Goal: Information Seeking & Learning: Learn about a topic

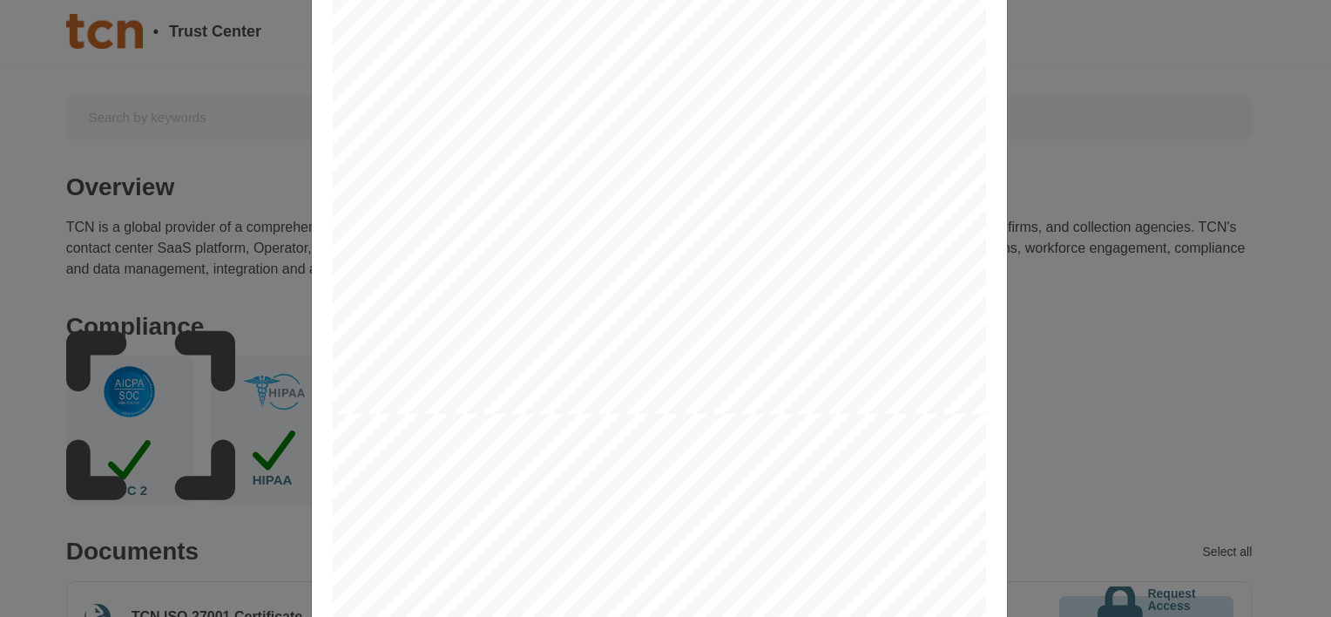
scroll to position [784, 0]
click at [548, 225] on span "Customer Initial: __________" at bounding box center [544, 225] width 125 height 10
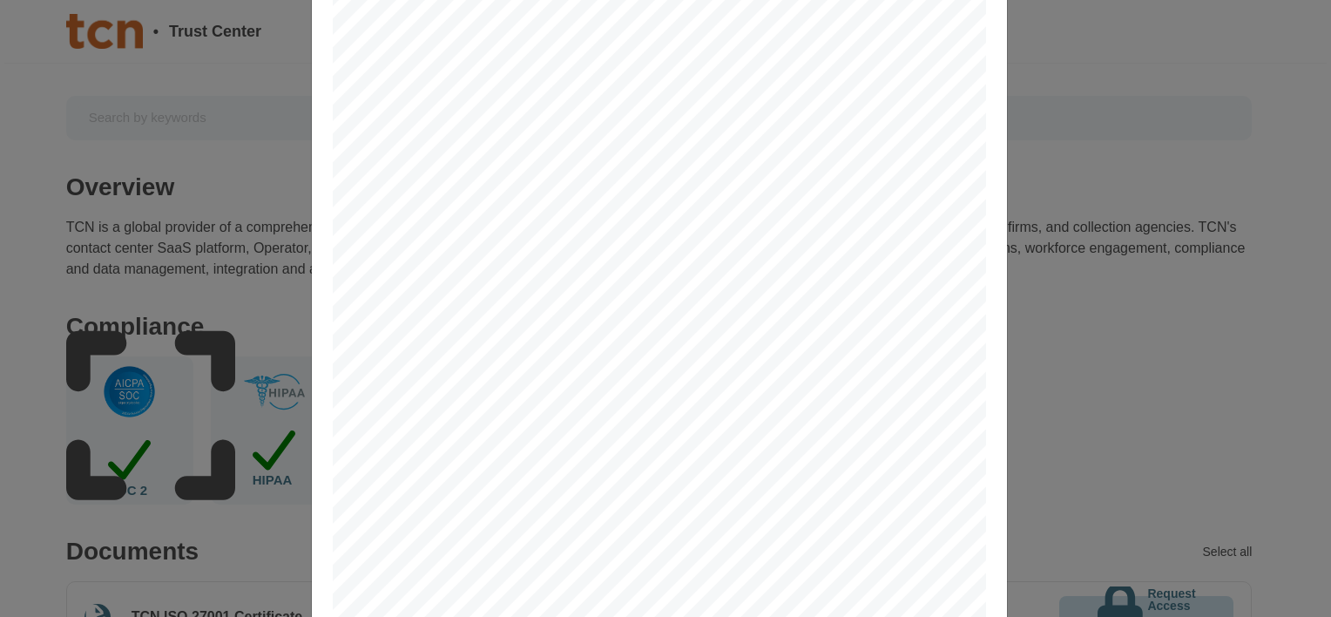
click at [486, 356] on div "8. No Grant of Rights. The parties recognize and agree that nothing contained i…" at bounding box center [660, 325] width 654 height 845
drag, startPoint x: 465, startPoint y: 356, endPoint x: 425, endPoint y: 356, distance: 40.1
click at [464, 356] on div "8. No Grant of Rights. The parties recognize and agree that nothing contained i…" at bounding box center [660, 325] width 654 height 845
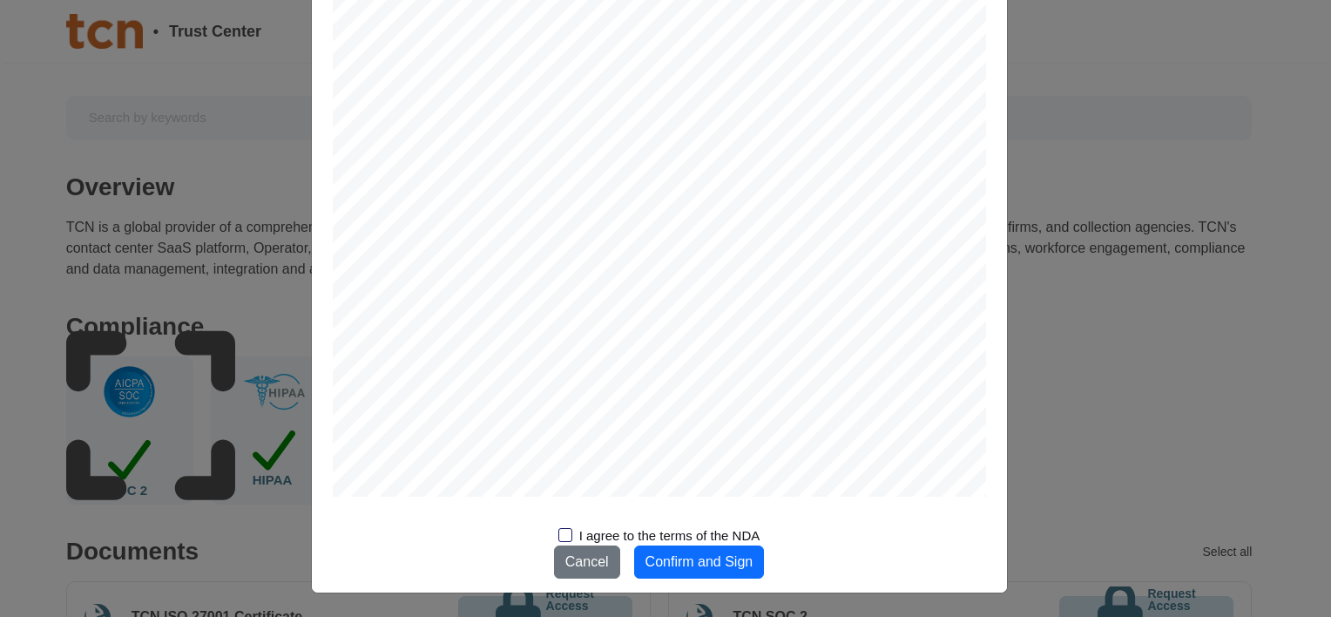
click at [561, 540] on div at bounding box center [566, 535] width 14 height 14
click at [0, 0] on input "I agree to the terms of the NDA" at bounding box center [0, 0] width 0 height 0
click at [671, 566] on button "Confirm and Sign" at bounding box center [699, 561] width 131 height 33
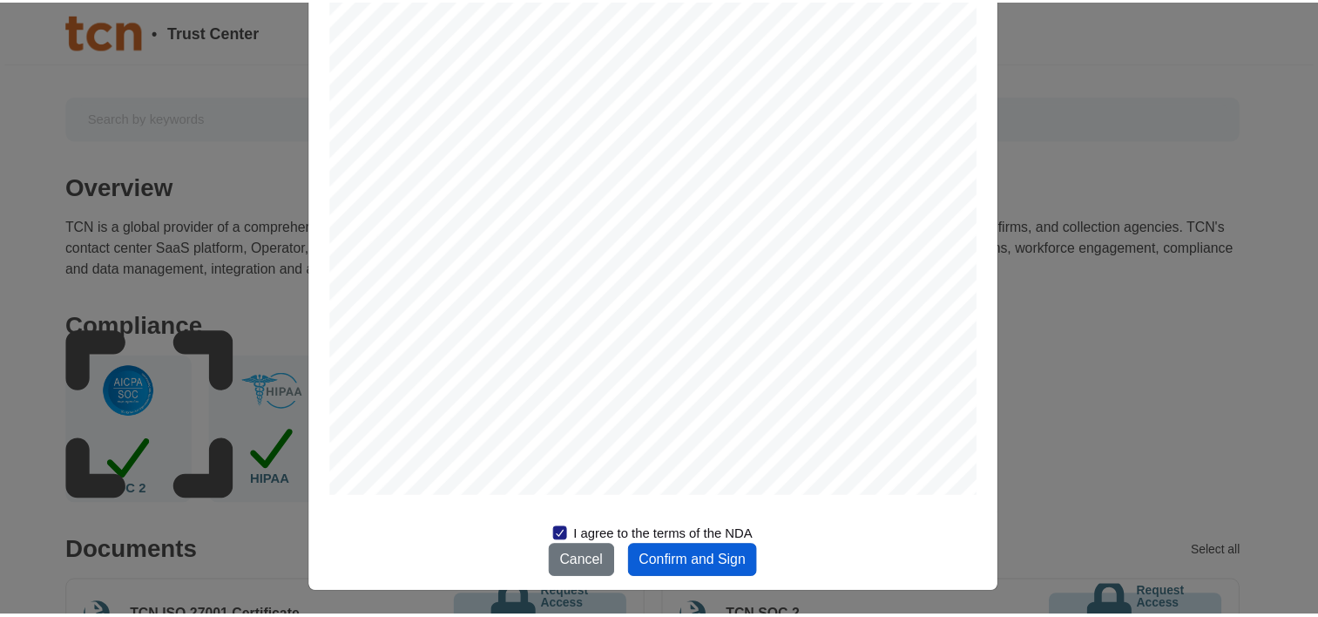
scroll to position [0, 0]
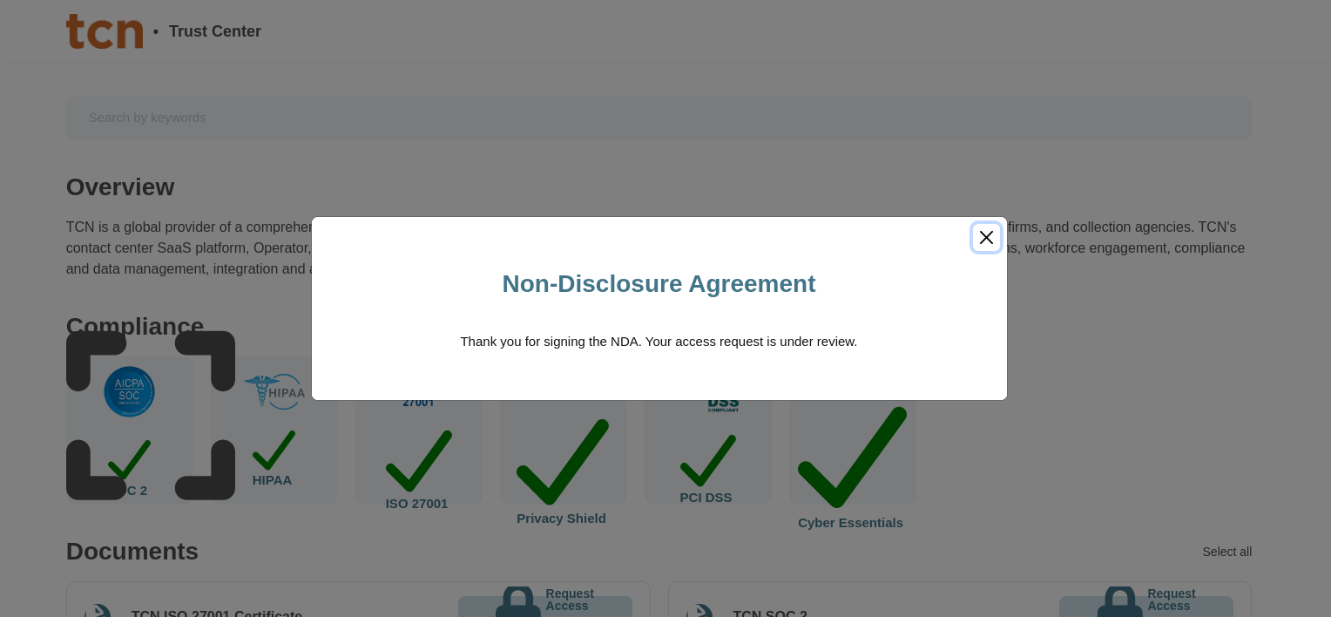
click at [987, 238] on button "Close" at bounding box center [986, 237] width 27 height 27
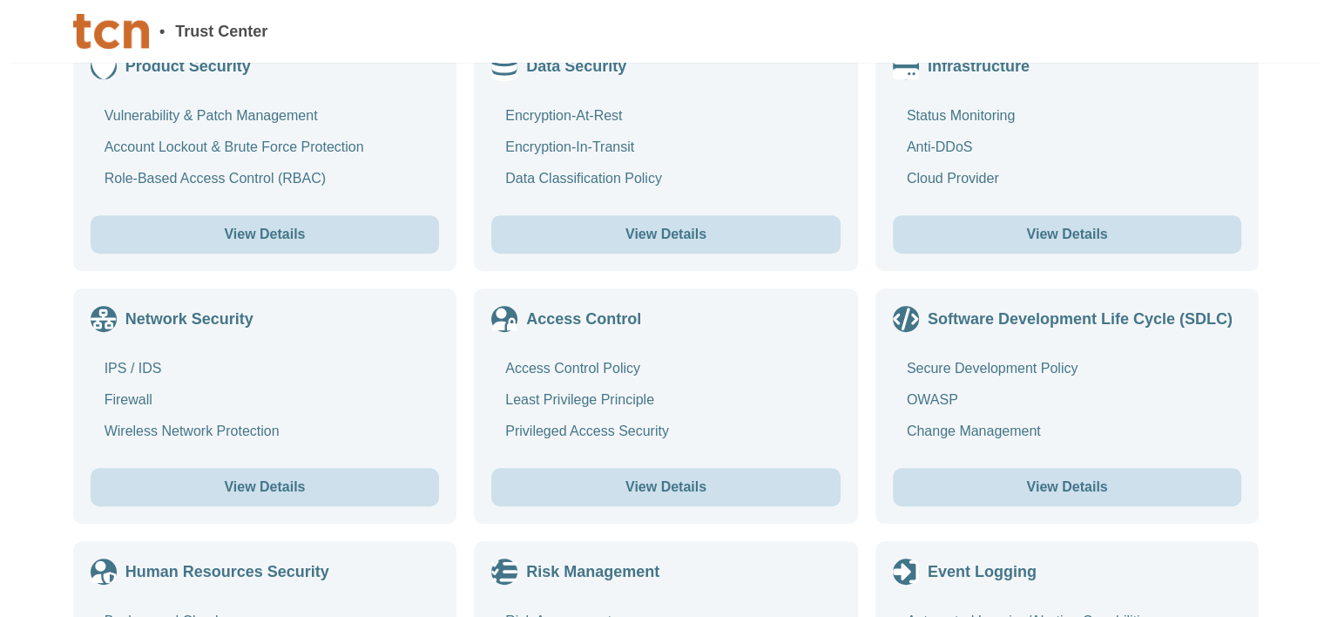
scroll to position [1046, 0]
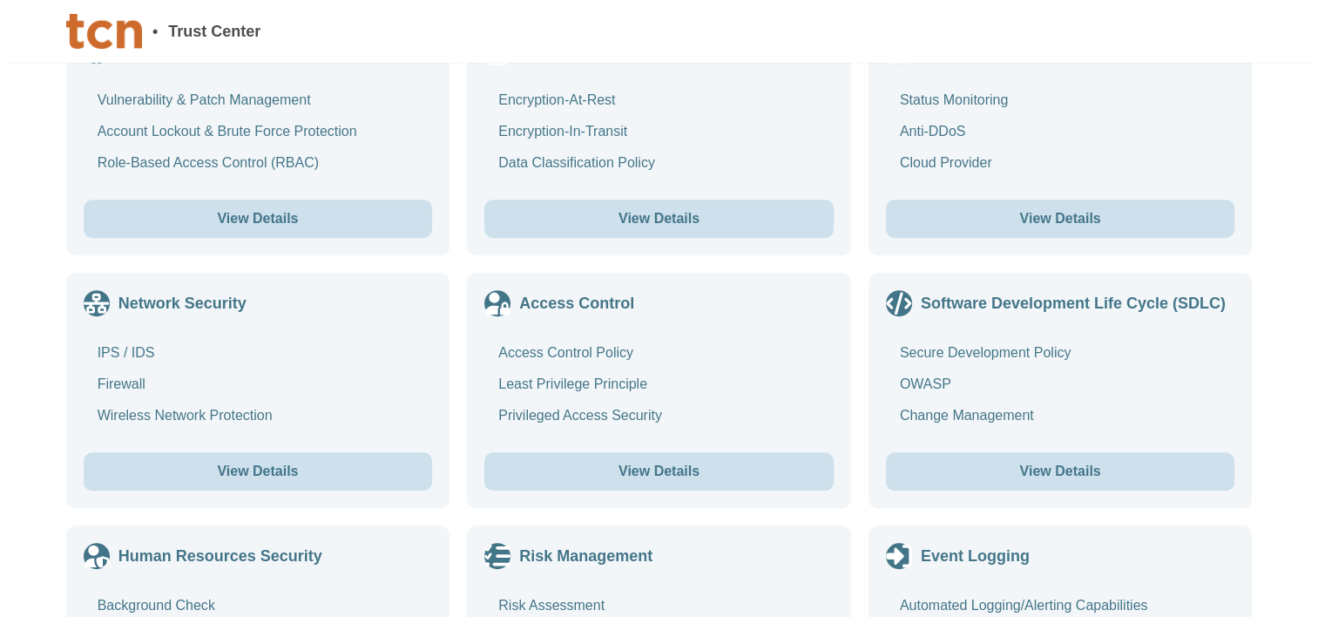
click at [1041, 238] on button "View Details" at bounding box center [1060, 219] width 349 height 38
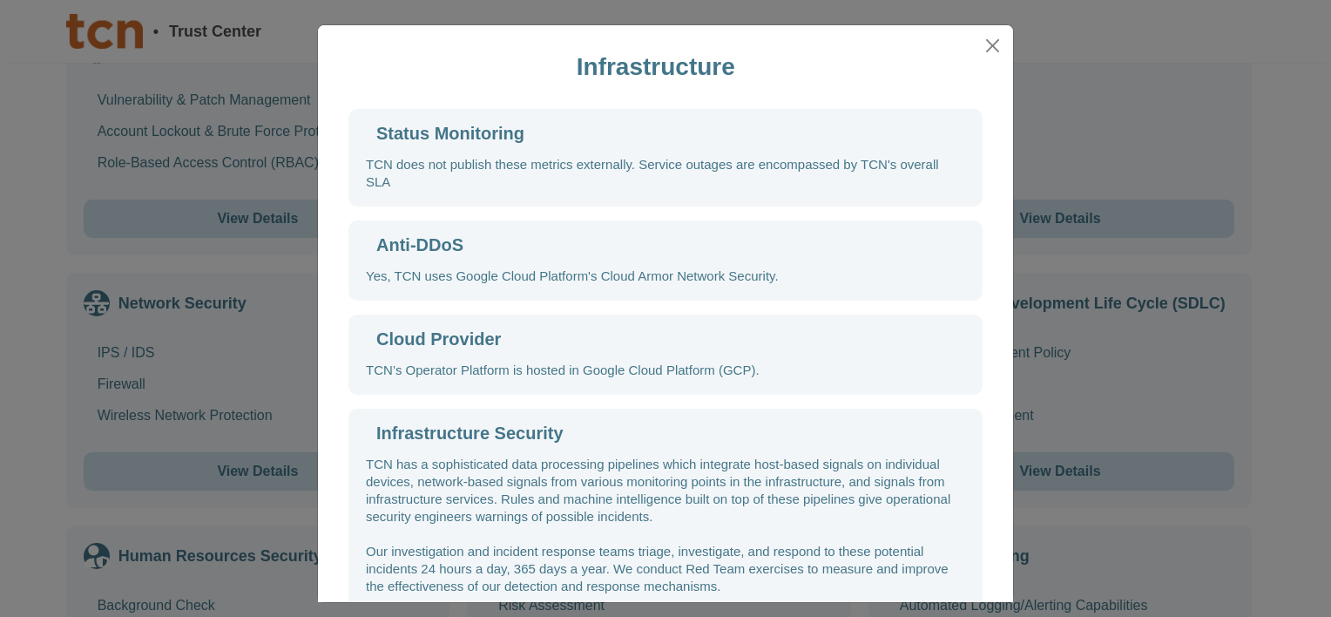
click at [1040, 220] on div "Infrastructure Status Monitoring TCN does not publish these metrics externally.…" at bounding box center [665, 308] width 1331 height 617
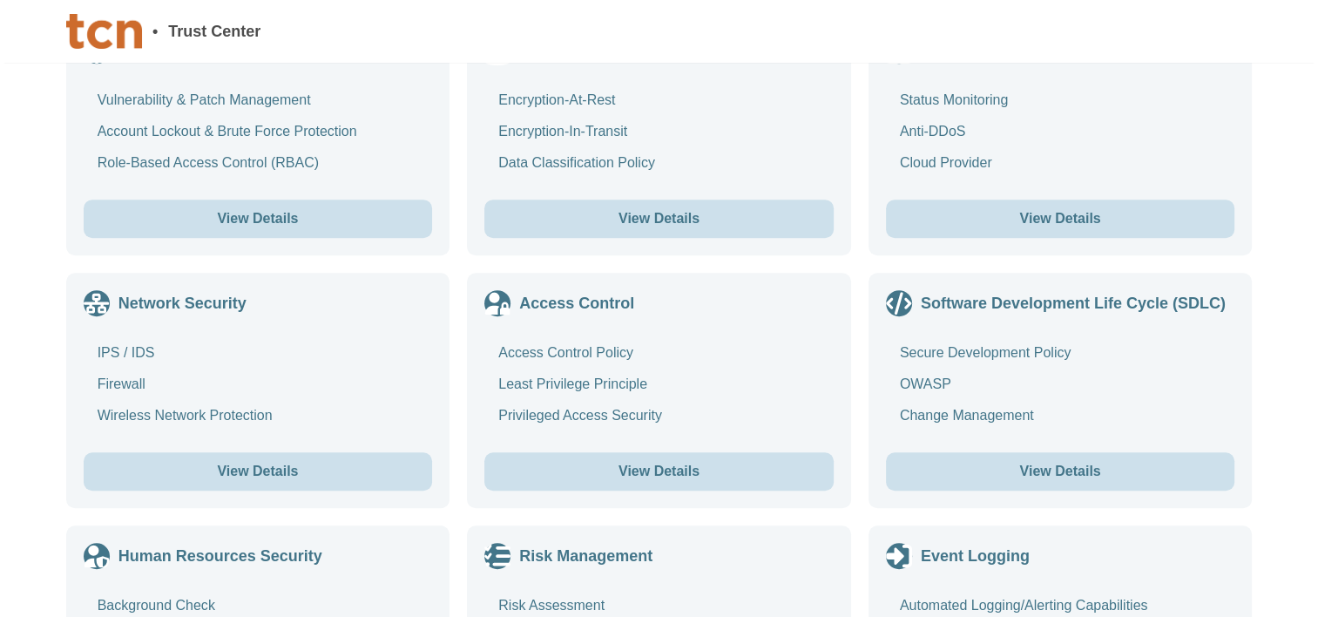
click at [1045, 220] on button "View Details" at bounding box center [1060, 219] width 349 height 38
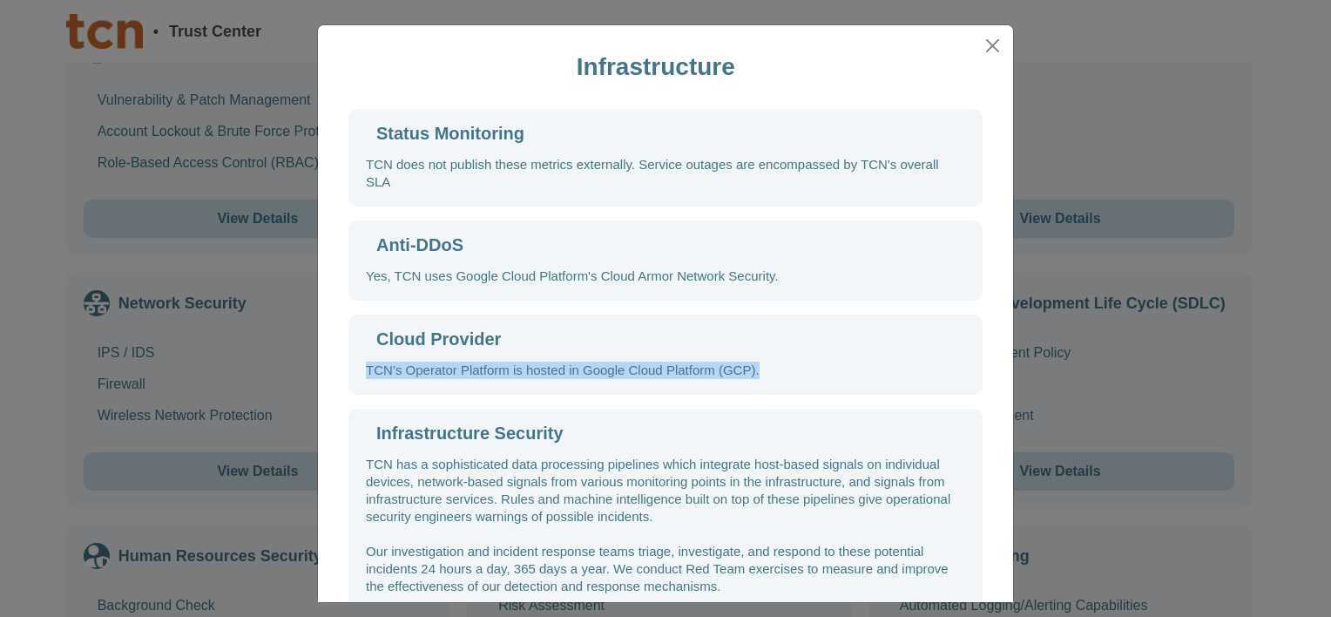
drag, startPoint x: 762, startPoint y: 363, endPoint x: 344, endPoint y: 363, distance: 417.4
click at [349, 363] on div "Cloud Provider TCN’s Operator Platform is hosted in Google Cloud Platform (GCP)." at bounding box center [666, 355] width 634 height 80
copy div "TCN’s Operator Platform is hosted in Google Cloud Platform (GCP)."
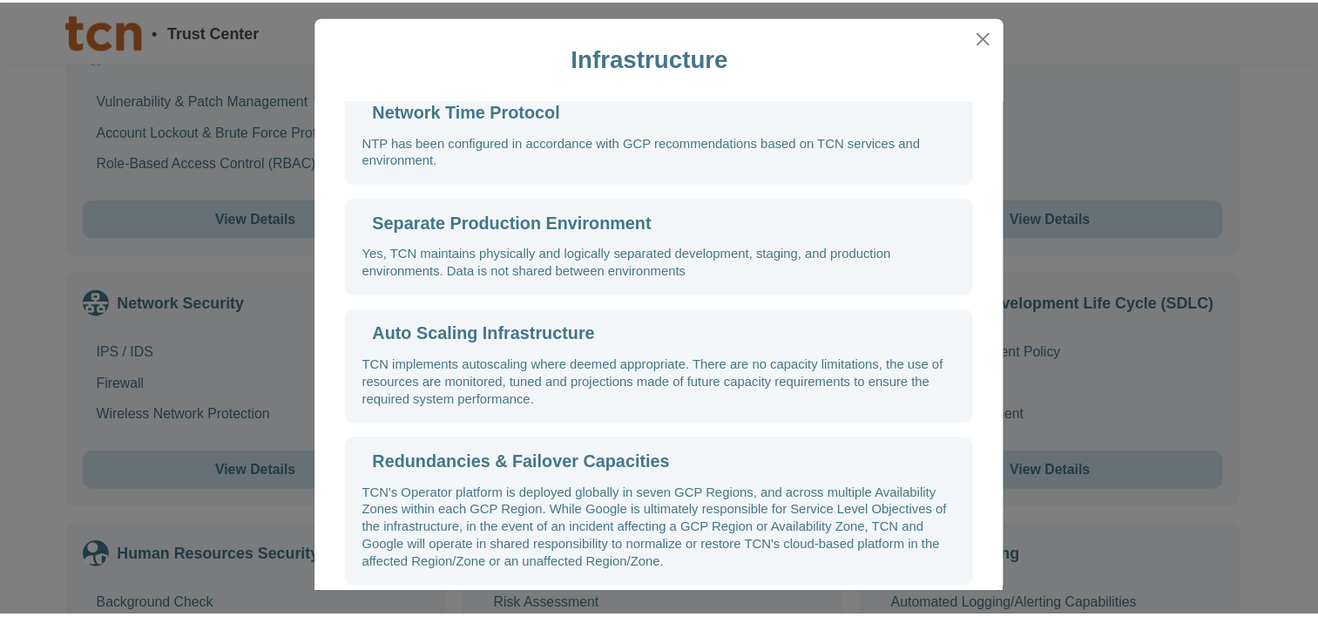
scroll to position [10, 0]
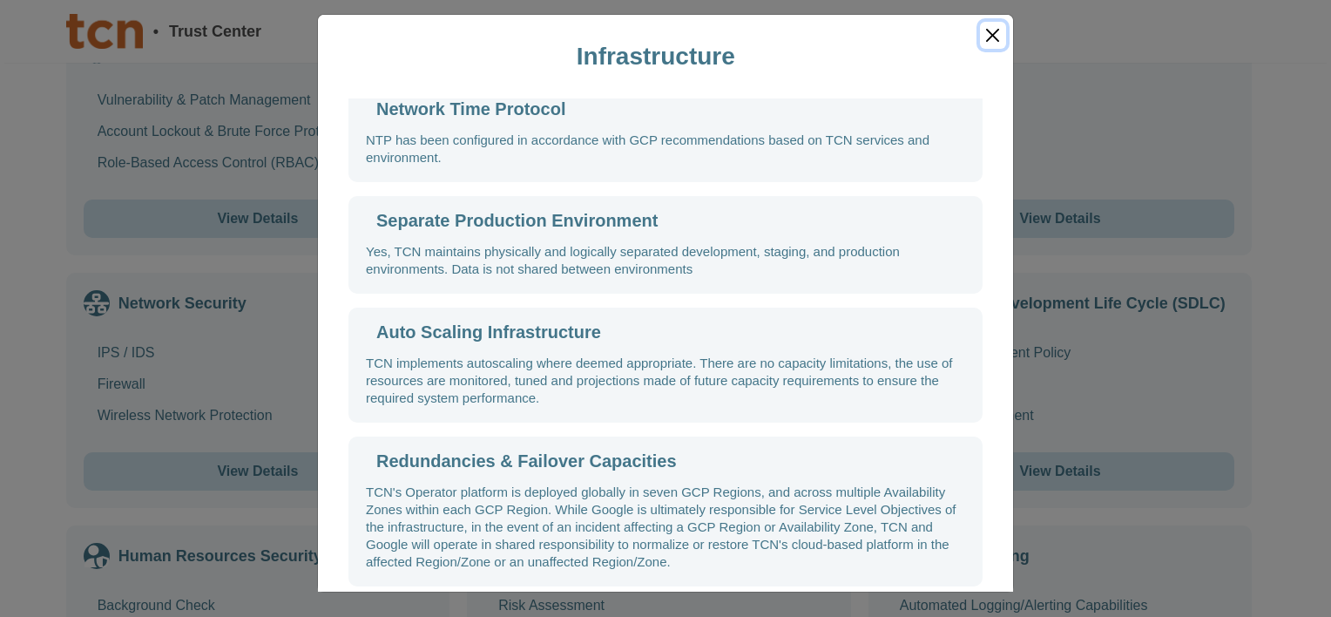
click at [987, 35] on button "Close" at bounding box center [993, 35] width 26 height 27
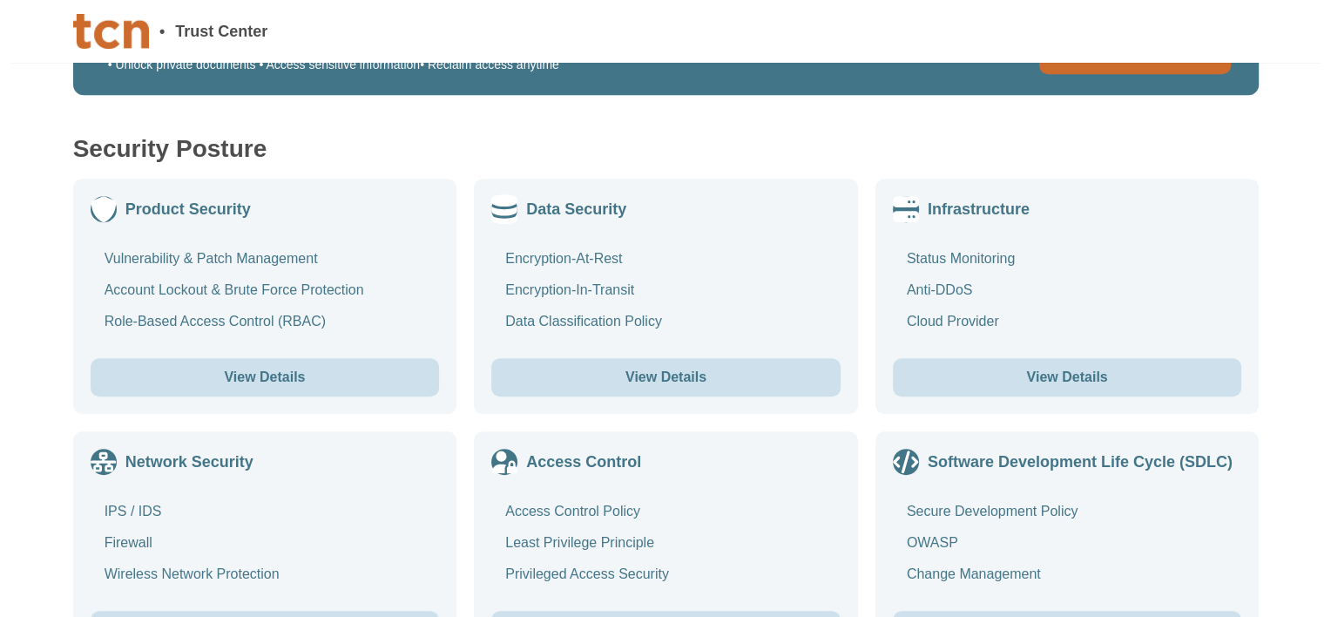
scroll to position [871, 0]
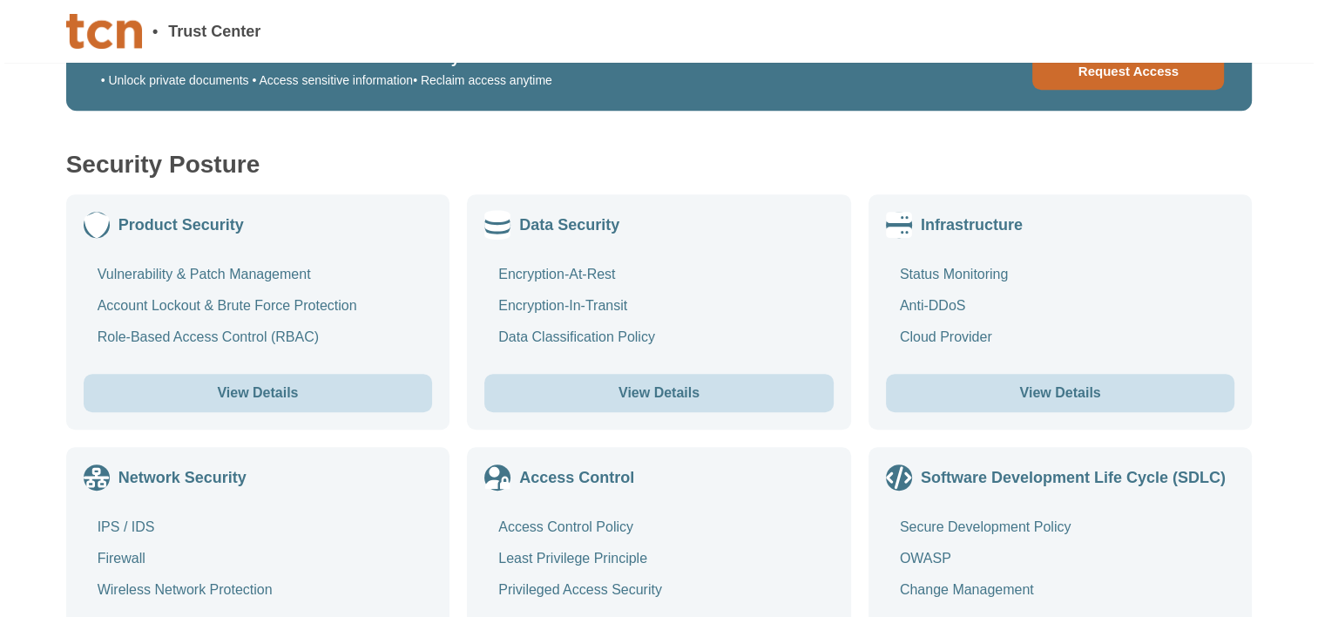
click at [644, 393] on button "View Details" at bounding box center [658, 393] width 349 height 38
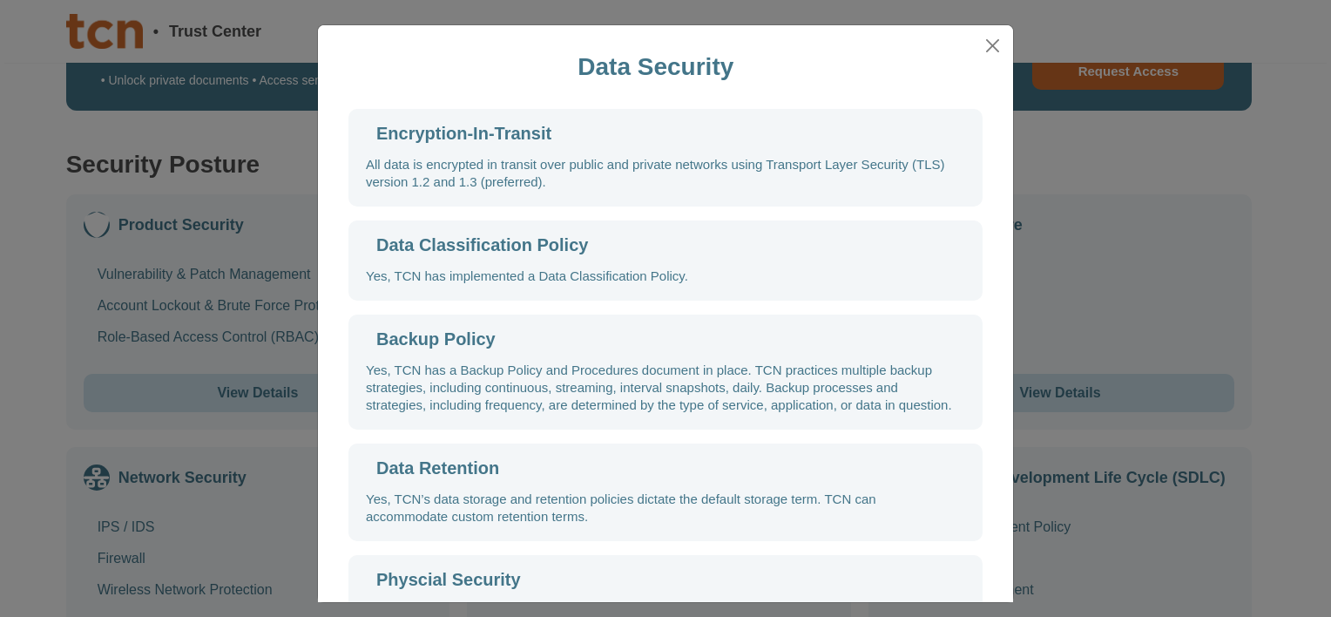
scroll to position [0, 0]
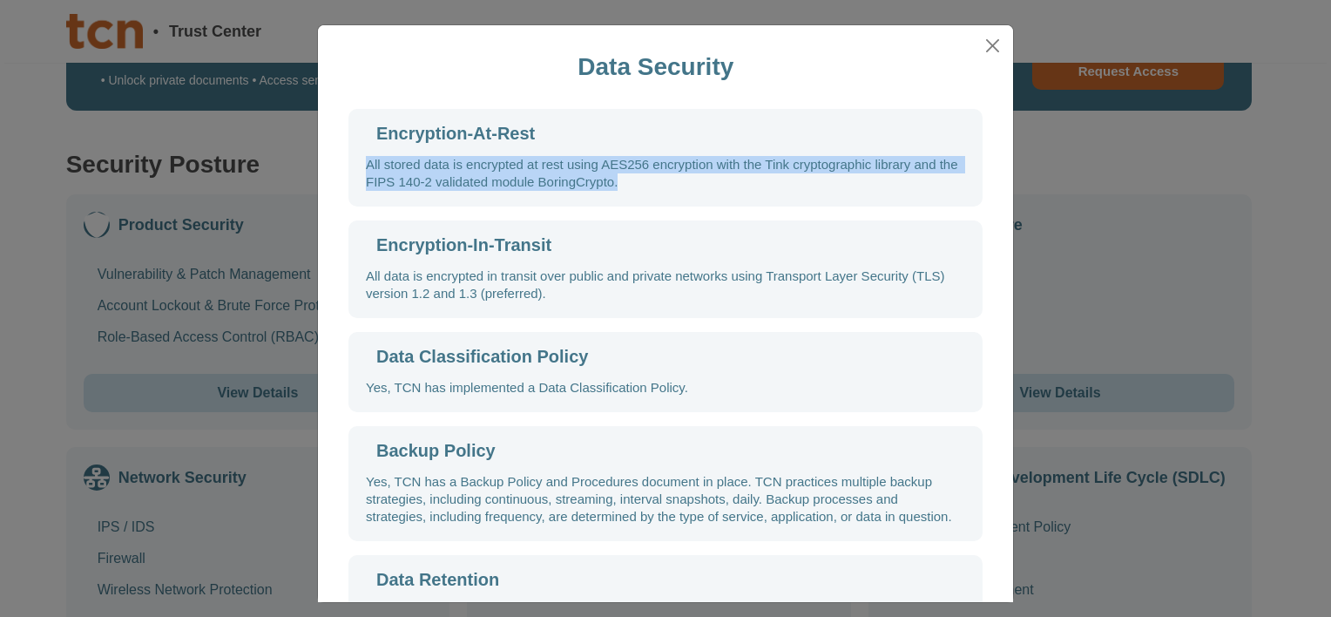
drag, startPoint x: 359, startPoint y: 159, endPoint x: 648, endPoint y: 182, distance: 290.2
click at [648, 182] on div "All stored data is encrypted at rest using AES256 encryption with the Tink cryp…" at bounding box center [666, 173] width 600 height 35
copy div "All stored data is encrypted at rest using AES256 encryption with the Tink cryp…"
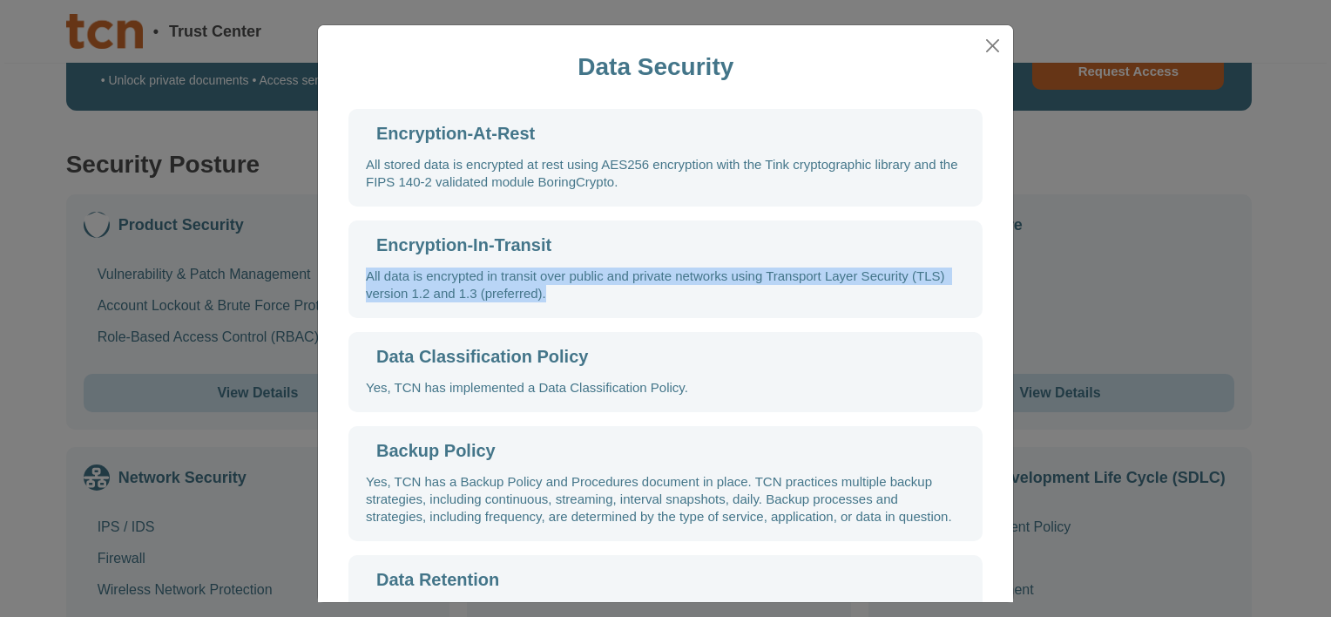
drag, startPoint x: 551, startPoint y: 300, endPoint x: 340, endPoint y: 284, distance: 211.5
click at [340, 284] on div "Encryption-At-Rest All stored data is encrypted at rest using AES256 encryption…" at bounding box center [665, 454] width 661 height 690
copy div "All data is encrypted in transit over public and private networks using Transpo…"
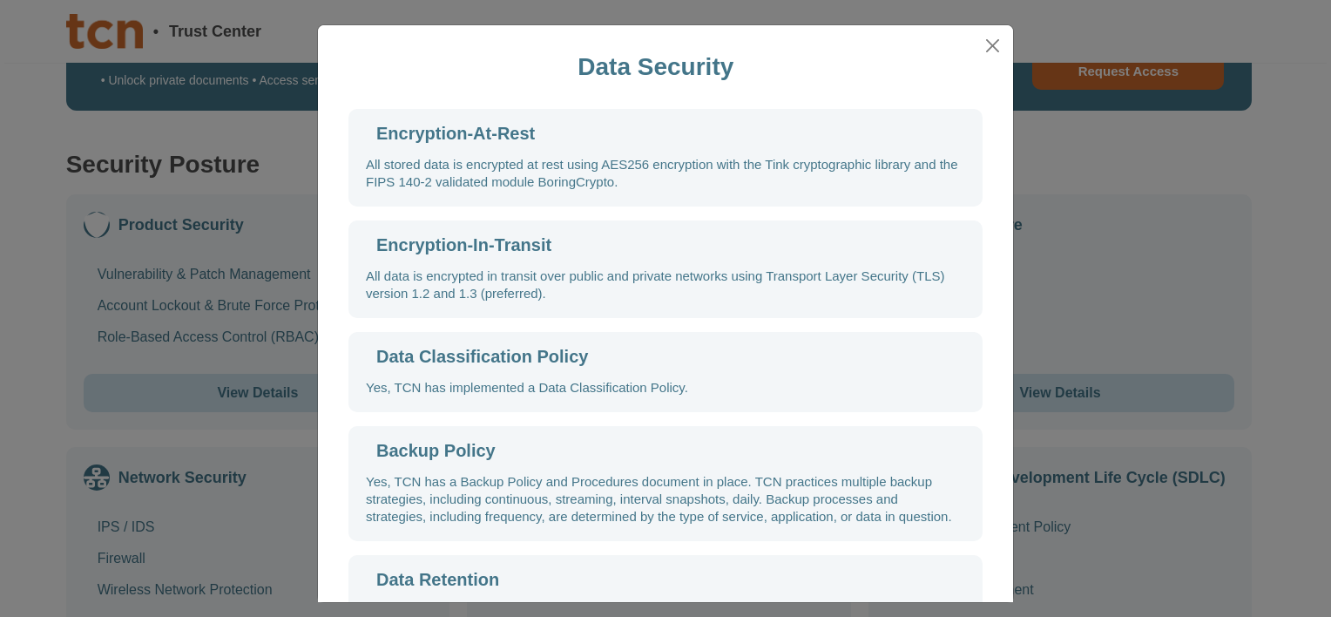
click at [593, 383] on div "Yes, TCN has implemented a Data Classification Policy." at bounding box center [527, 387] width 322 height 17
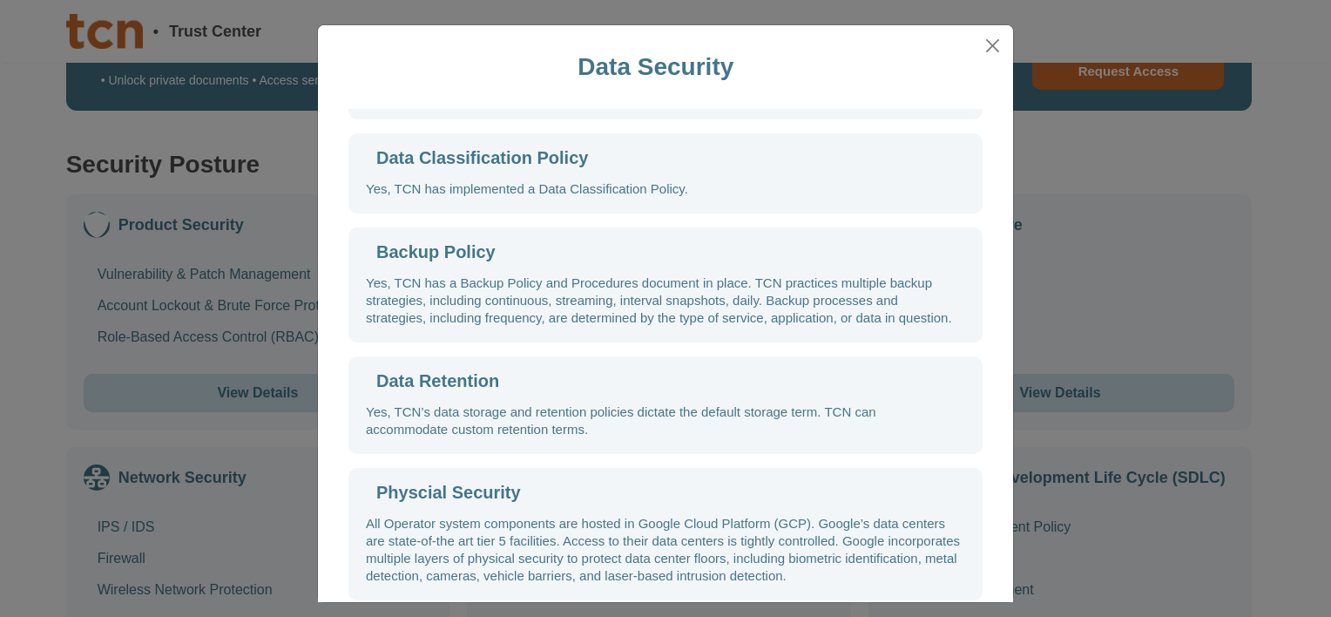
scroll to position [219, 0]
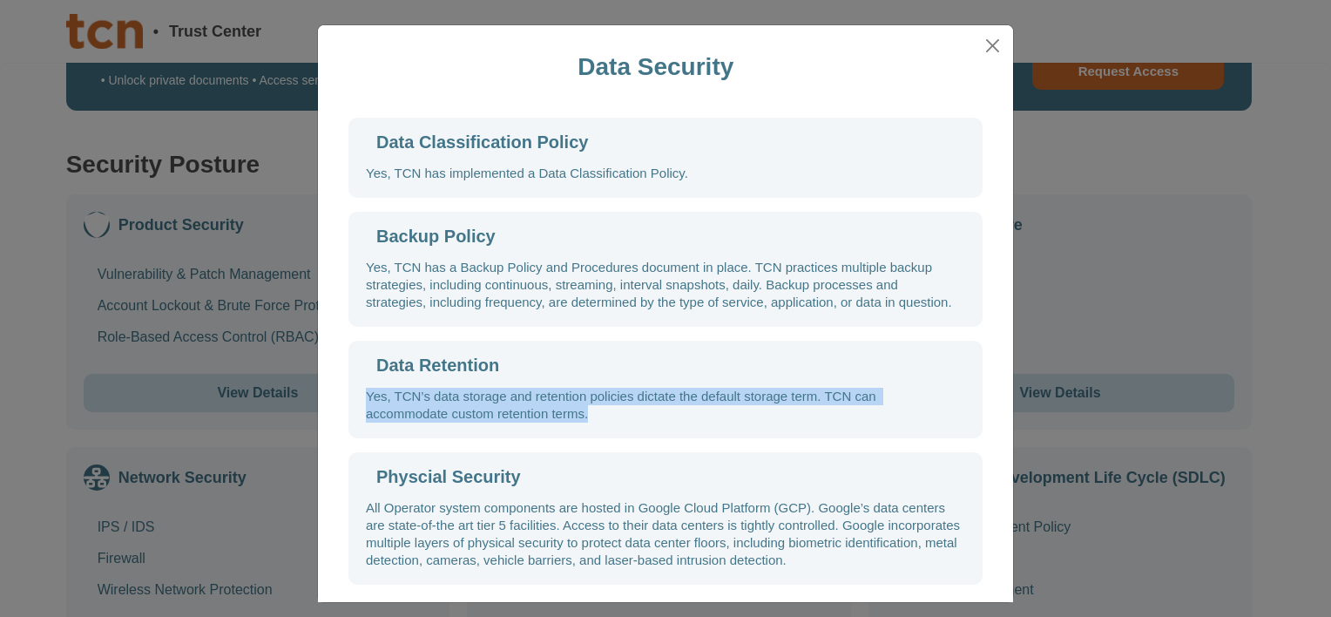
drag, startPoint x: 593, startPoint y: 421, endPoint x: 350, endPoint y: 390, distance: 244.2
click at [350, 390] on div "Data Retention Yes, TCN’s data storage and retention policies dictate the defau…" at bounding box center [666, 390] width 634 height 98
copy div "Yes, TCN’s data storage and retention policies dictate the default storage term…"
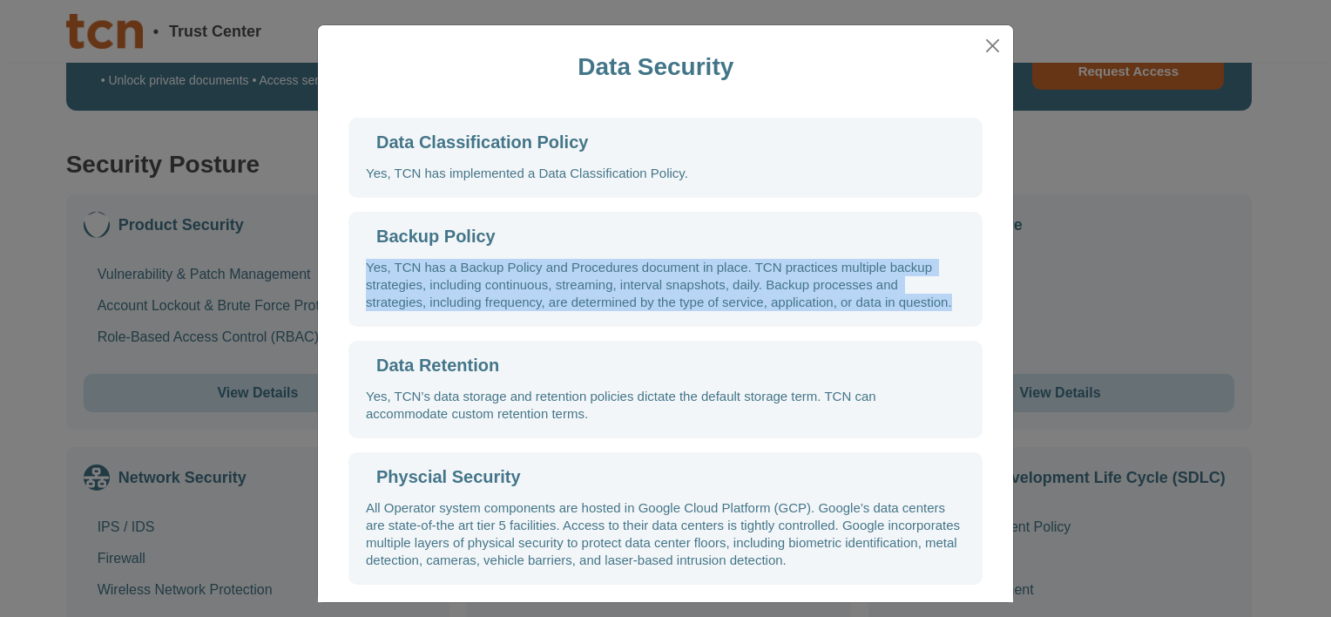
drag, startPoint x: 956, startPoint y: 301, endPoint x: 342, endPoint y: 265, distance: 614.5
click at [349, 265] on div "Backup Policy Yes, TCN has a Backup Policy and Procedures document in place. TC…" at bounding box center [666, 269] width 634 height 115
copy div "Yes, TCN has a Backup Policy and Procedures document in place. TCN practices mu…"
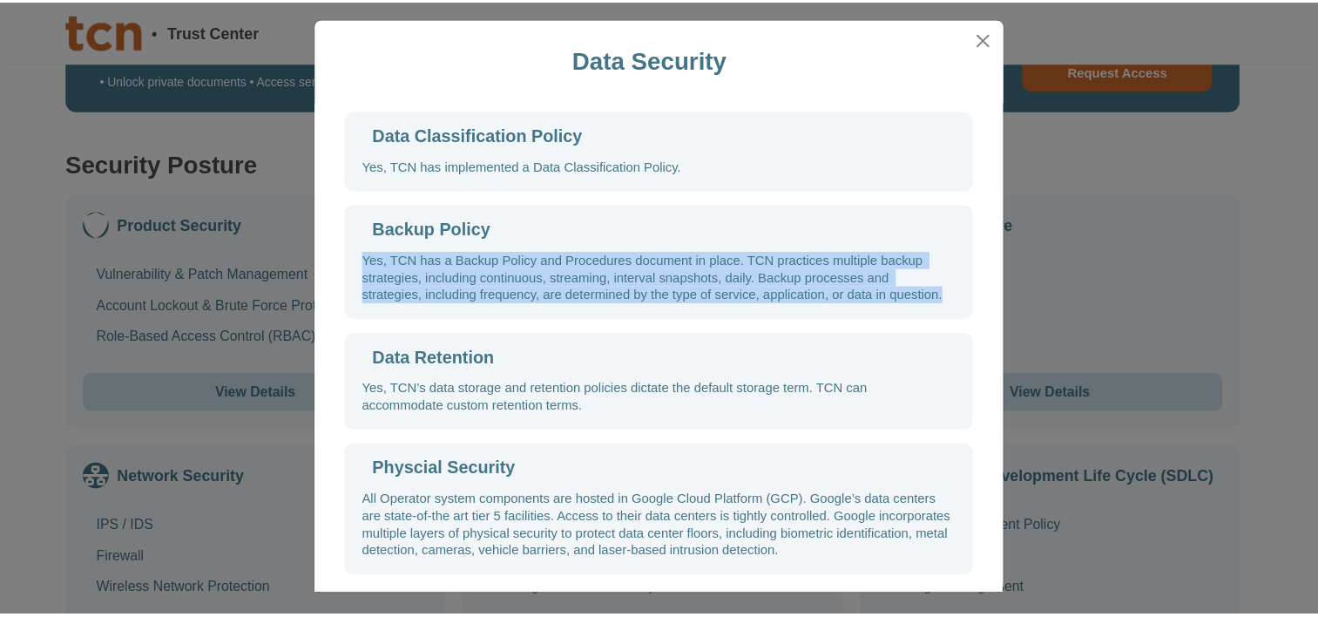
scroll to position [10, 0]
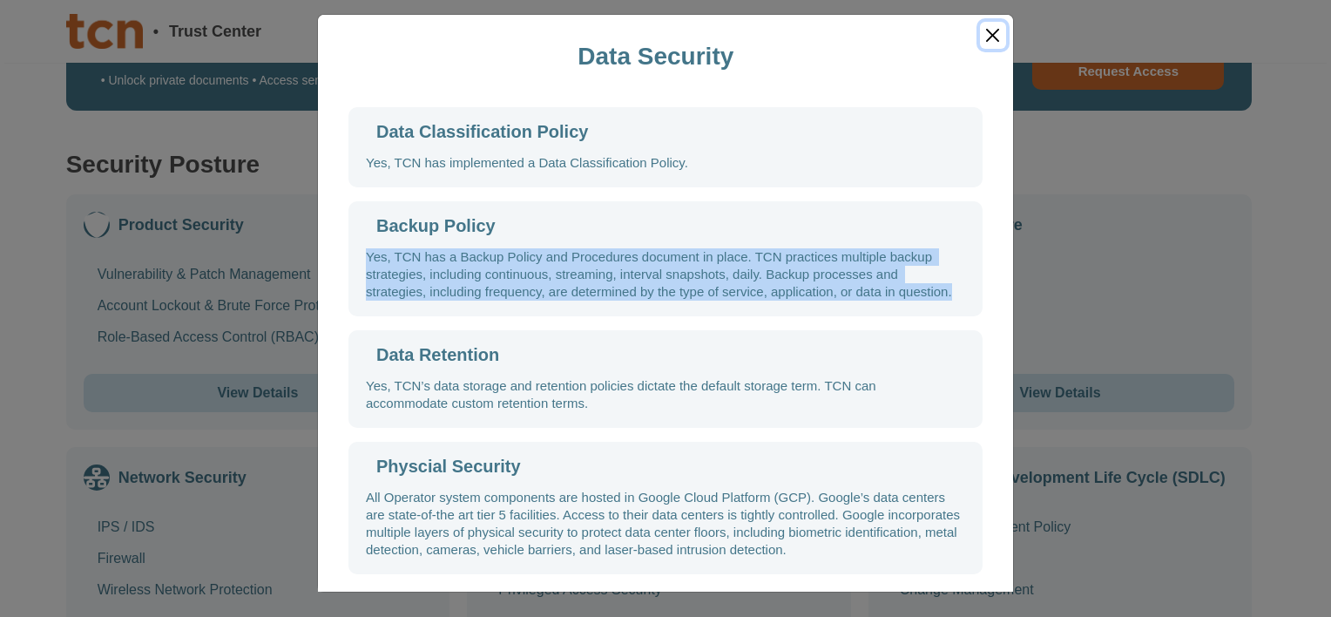
click at [980, 35] on button "Close" at bounding box center [993, 35] width 26 height 27
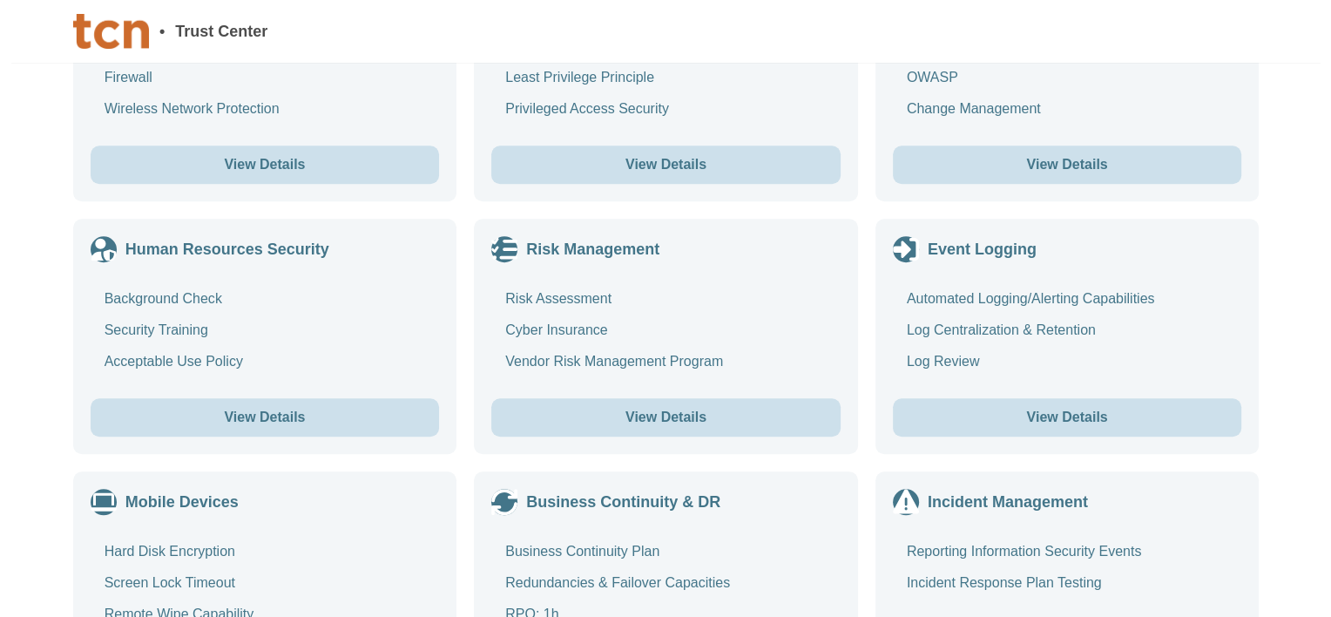
scroll to position [1394, 0]
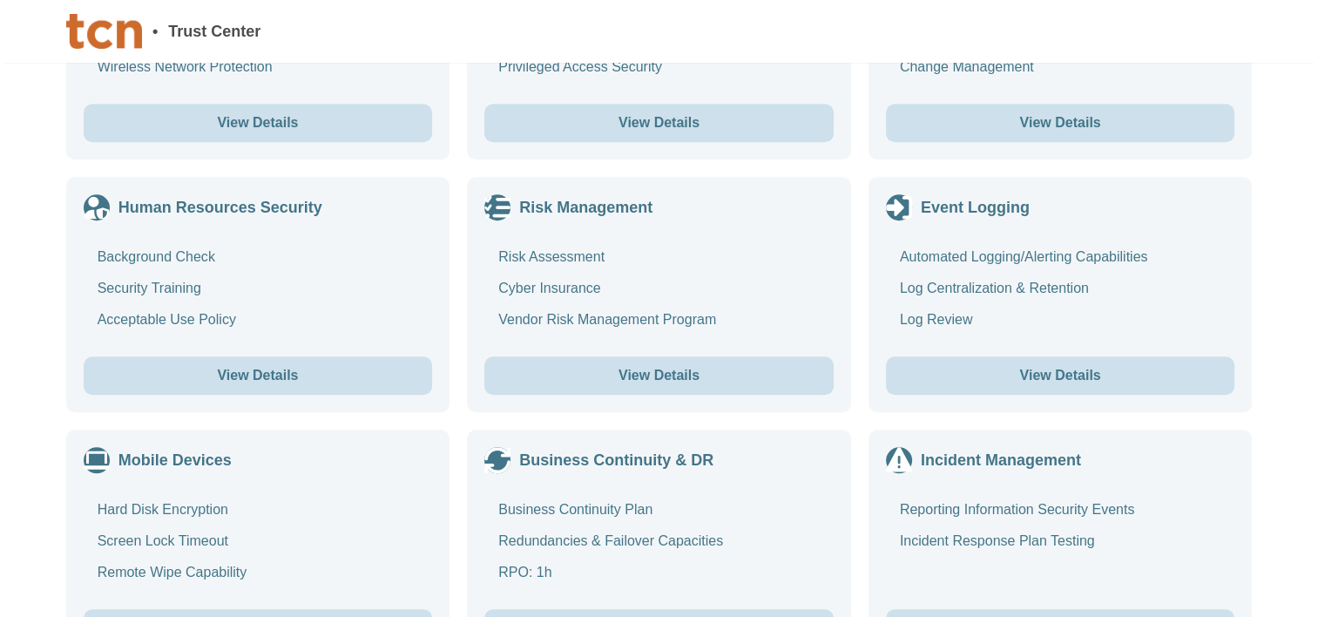
click at [317, 376] on button "View Details" at bounding box center [258, 375] width 349 height 38
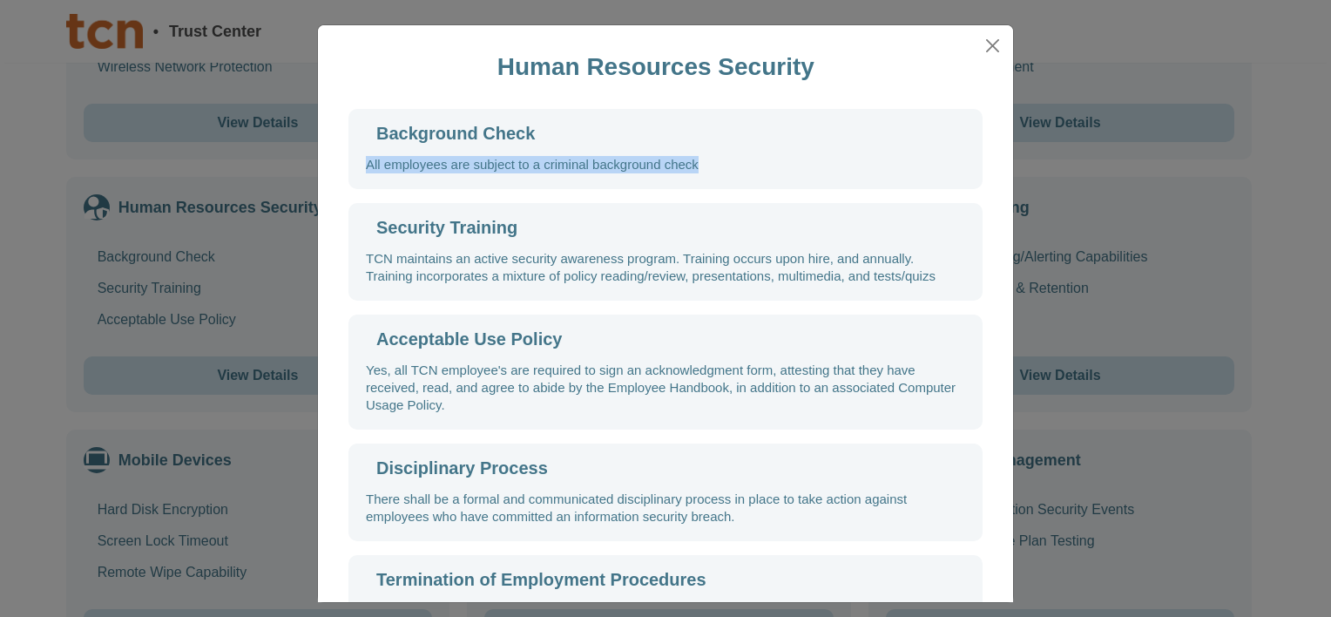
drag, startPoint x: 719, startPoint y: 165, endPoint x: 345, endPoint y: 177, distance: 374.0
click at [349, 177] on div "Background Check All employees are subject to a criminal background check" at bounding box center [666, 149] width 634 height 80
copy div "All employees are subject to a criminal background check"
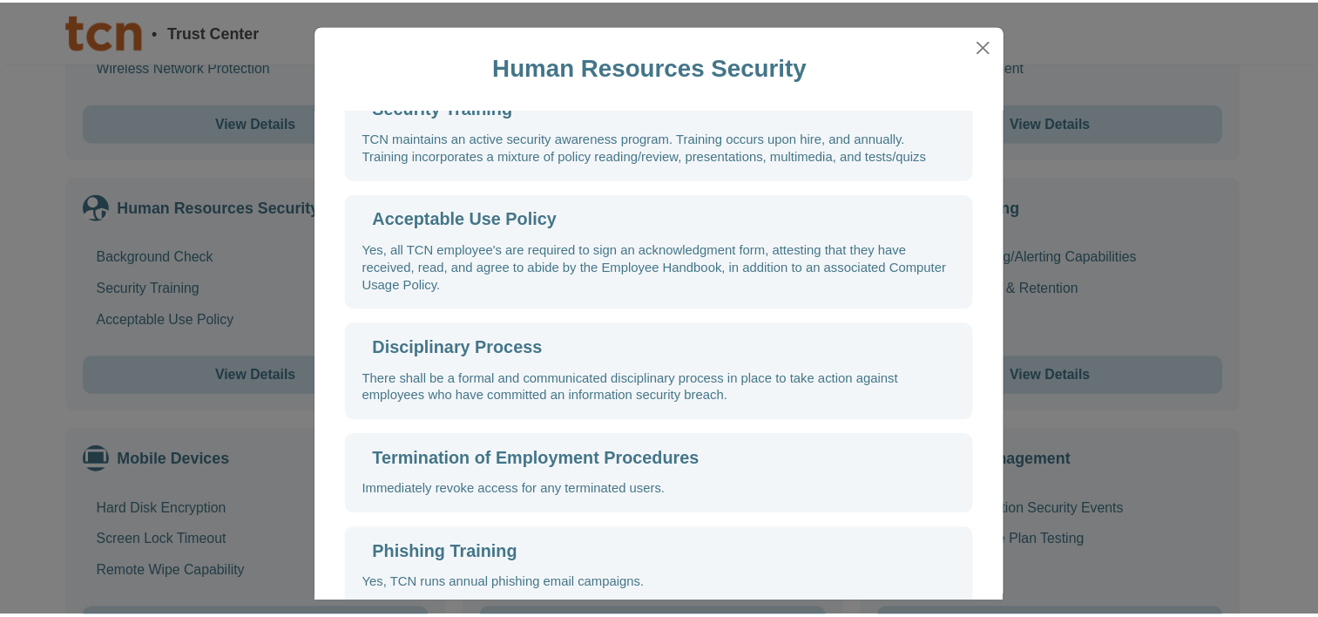
scroll to position [149, 0]
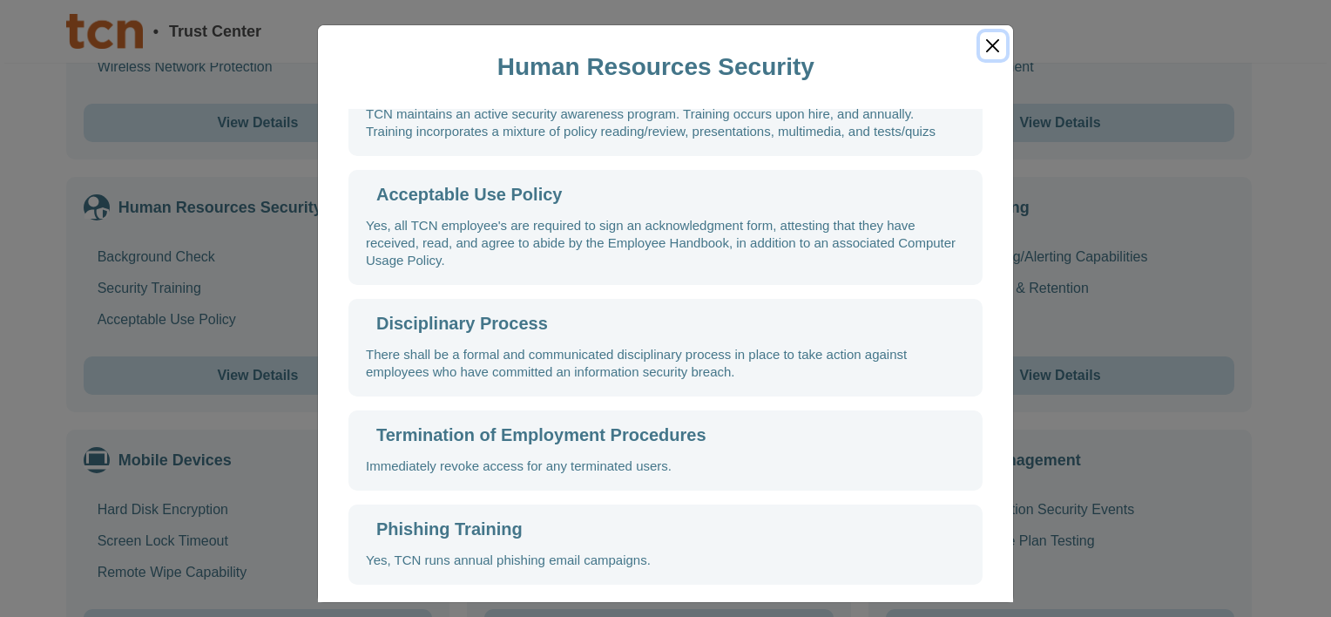
click at [989, 38] on button "Close" at bounding box center [993, 45] width 26 height 27
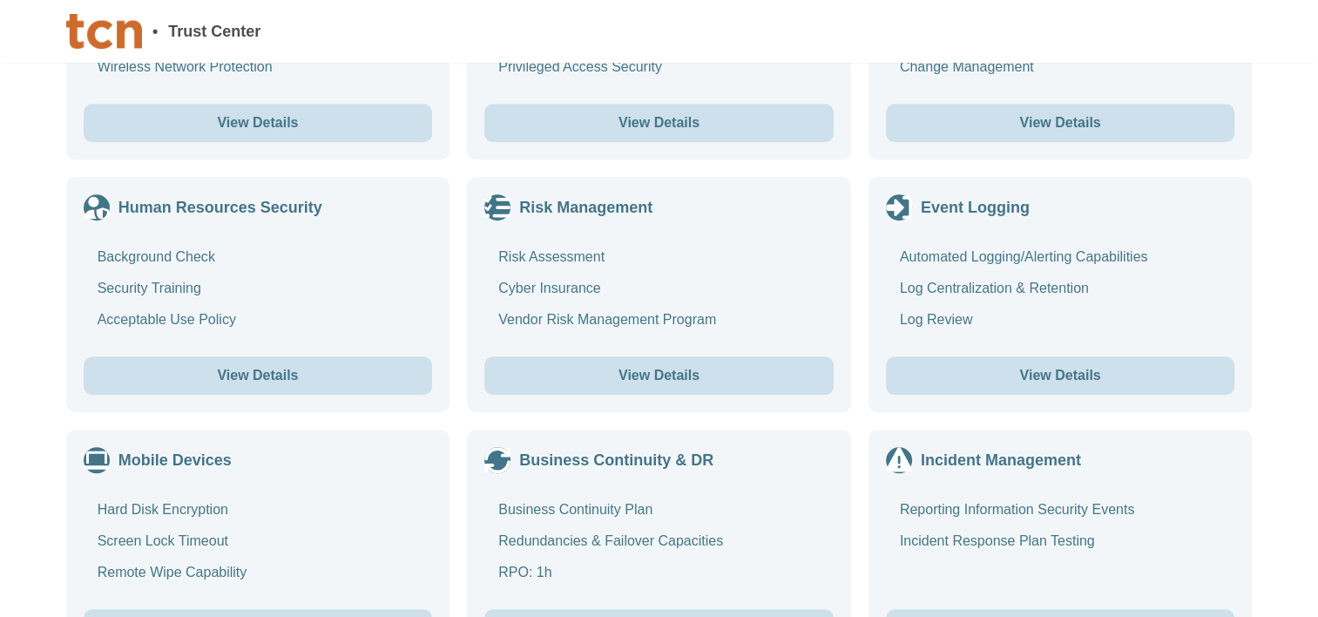
click at [624, 380] on button "View Details" at bounding box center [658, 375] width 349 height 38
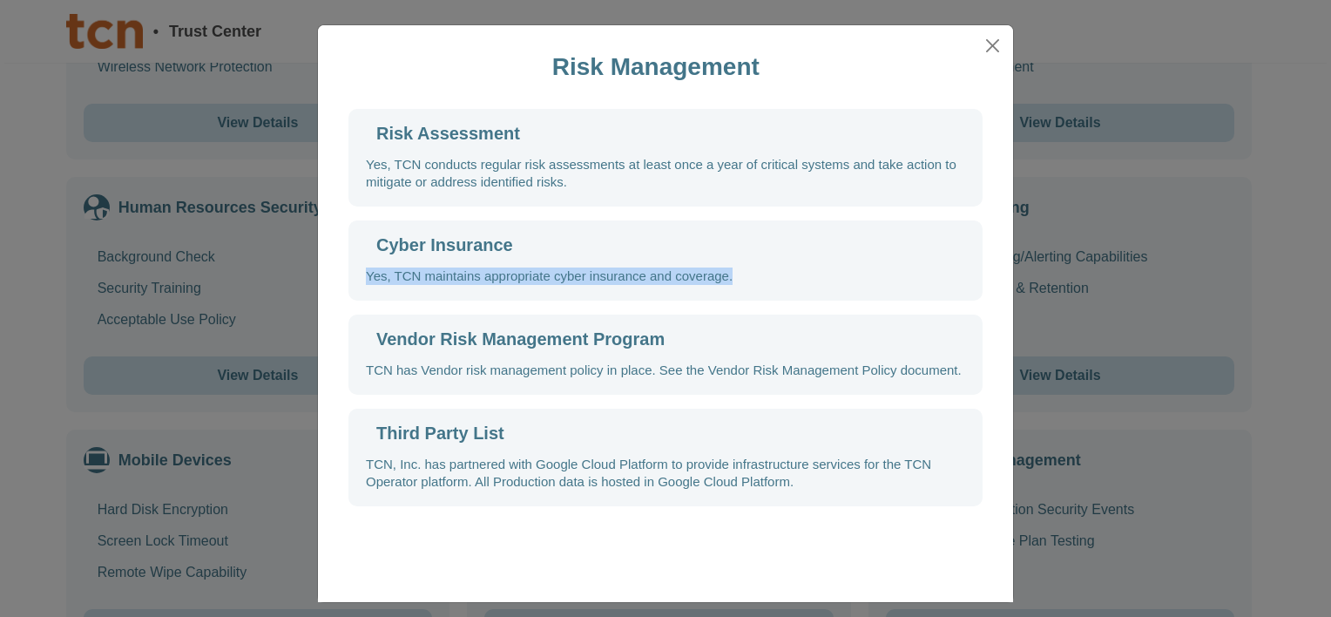
drag, startPoint x: 733, startPoint y: 279, endPoint x: 331, endPoint y: 288, distance: 401.8
click at [335, 288] on div "Risk Assessment Yes, TCN conducts regular risk assessments at least once a year…" at bounding box center [665, 307] width 661 height 397
copy div "Yes, TCN maintains appropriate cyber insurance and coverage."
click at [993, 50] on button "Close" at bounding box center [993, 45] width 26 height 27
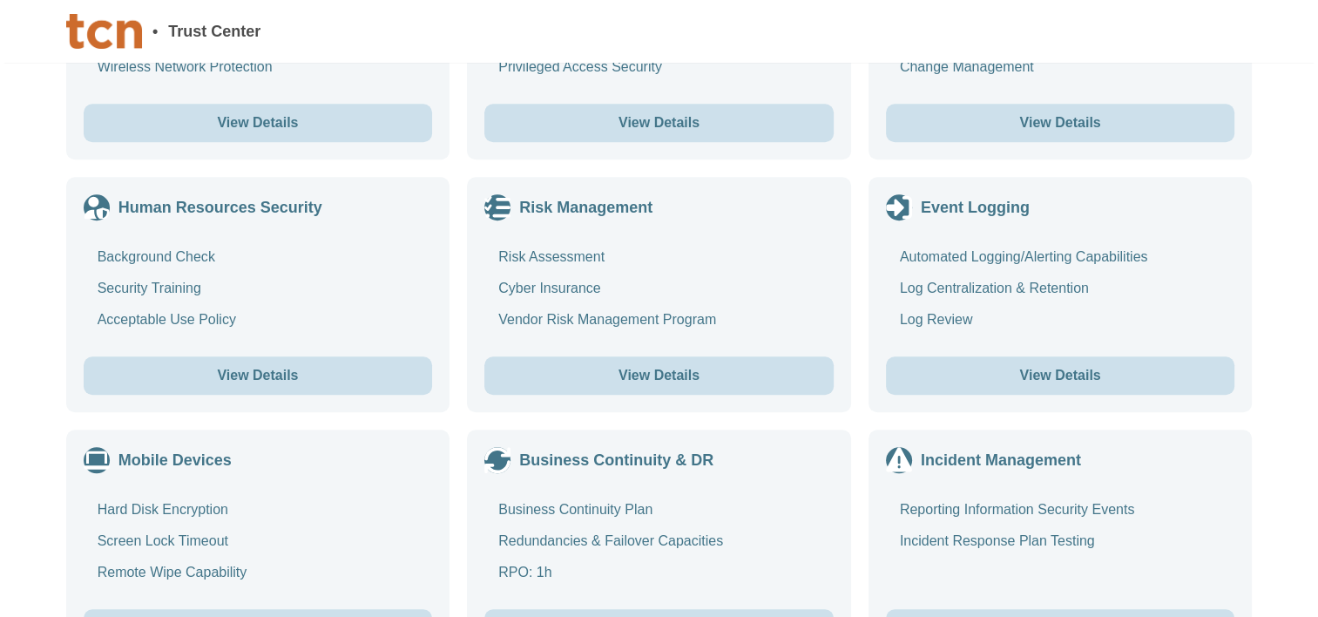
scroll to position [1481, 0]
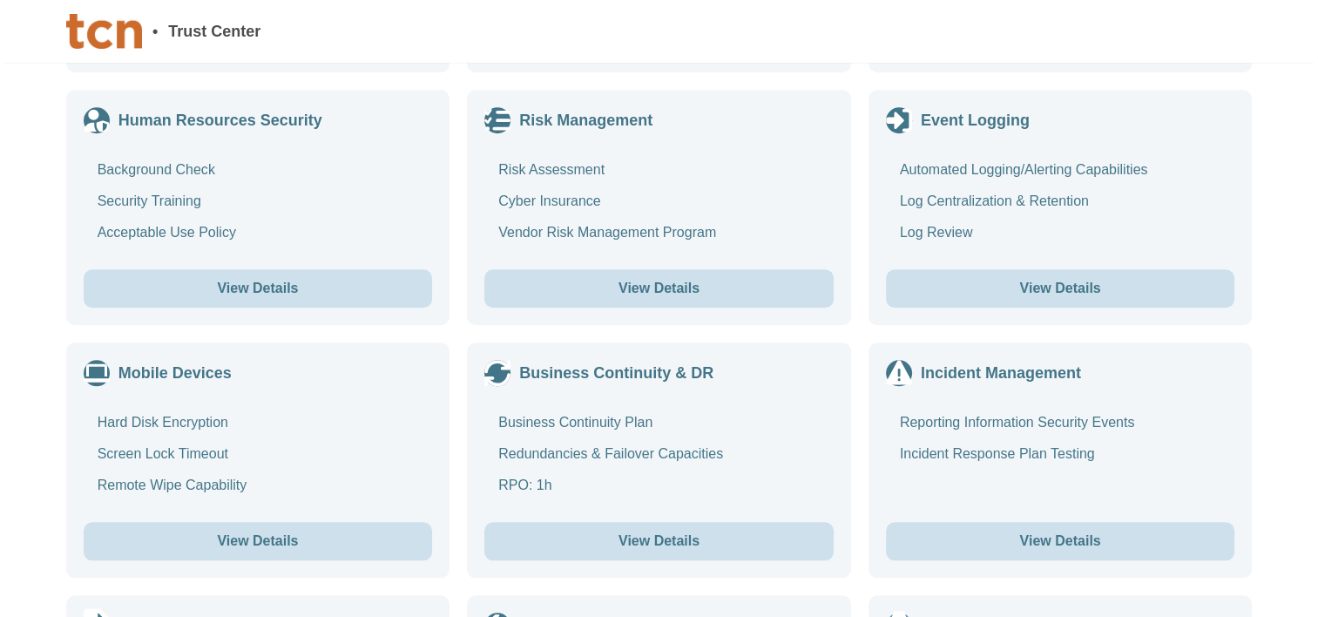
click at [662, 275] on button "View Details" at bounding box center [658, 288] width 349 height 38
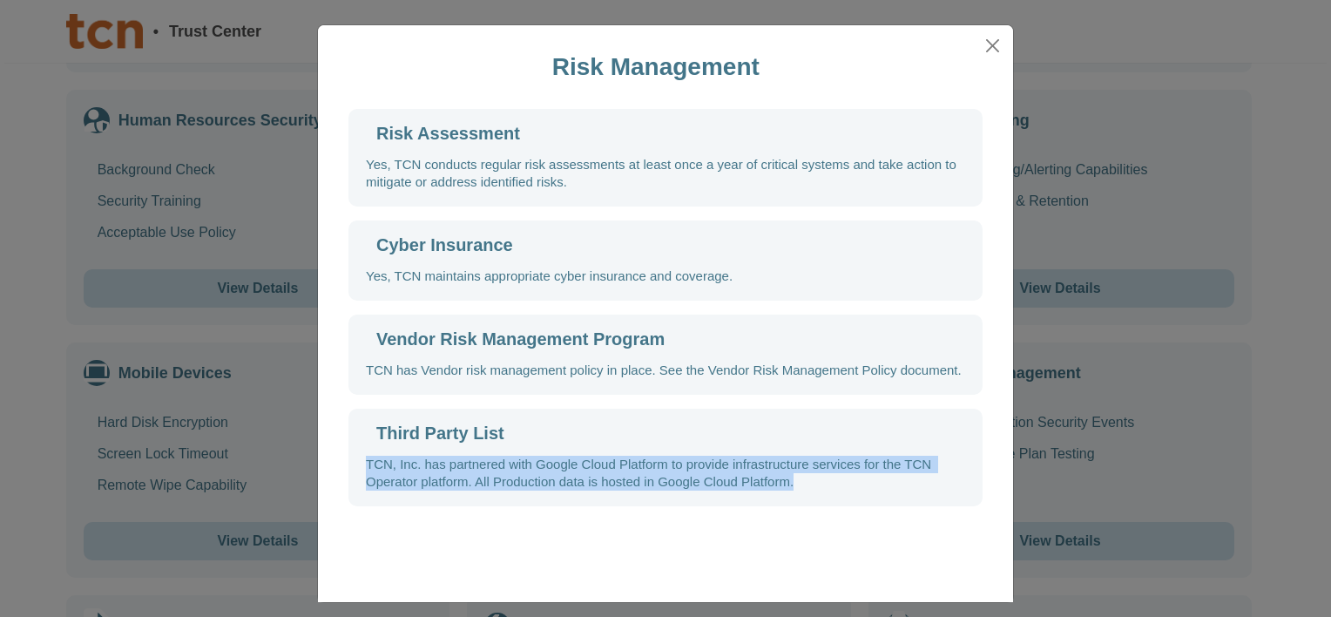
drag, startPoint x: 805, startPoint y: 491, endPoint x: 349, endPoint y: 467, distance: 456.4
click at [349, 467] on div "Third Party List TCN, Inc. has partnered with Google Cloud Platform to provide …" at bounding box center [666, 458] width 634 height 98
copy div "TCN, Inc. has partnered with Google Cloud Platform to provide infrastructure se…"
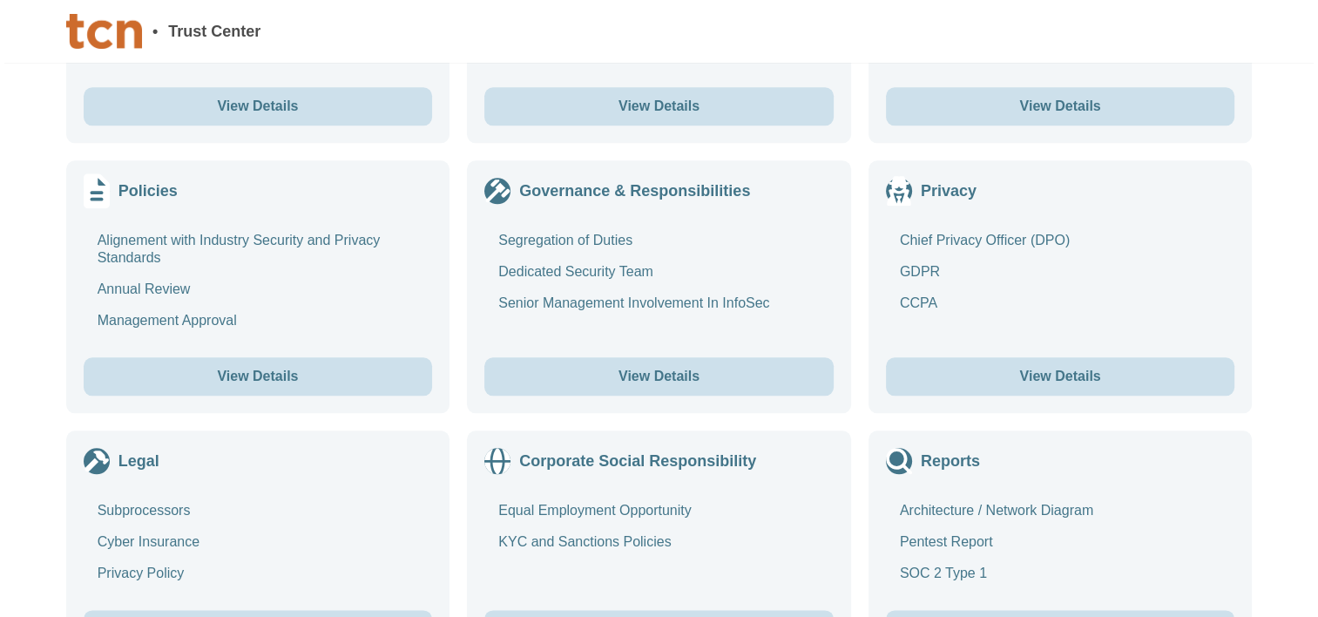
scroll to position [1917, 0]
click at [209, 380] on button "View Details" at bounding box center [258, 375] width 349 height 38
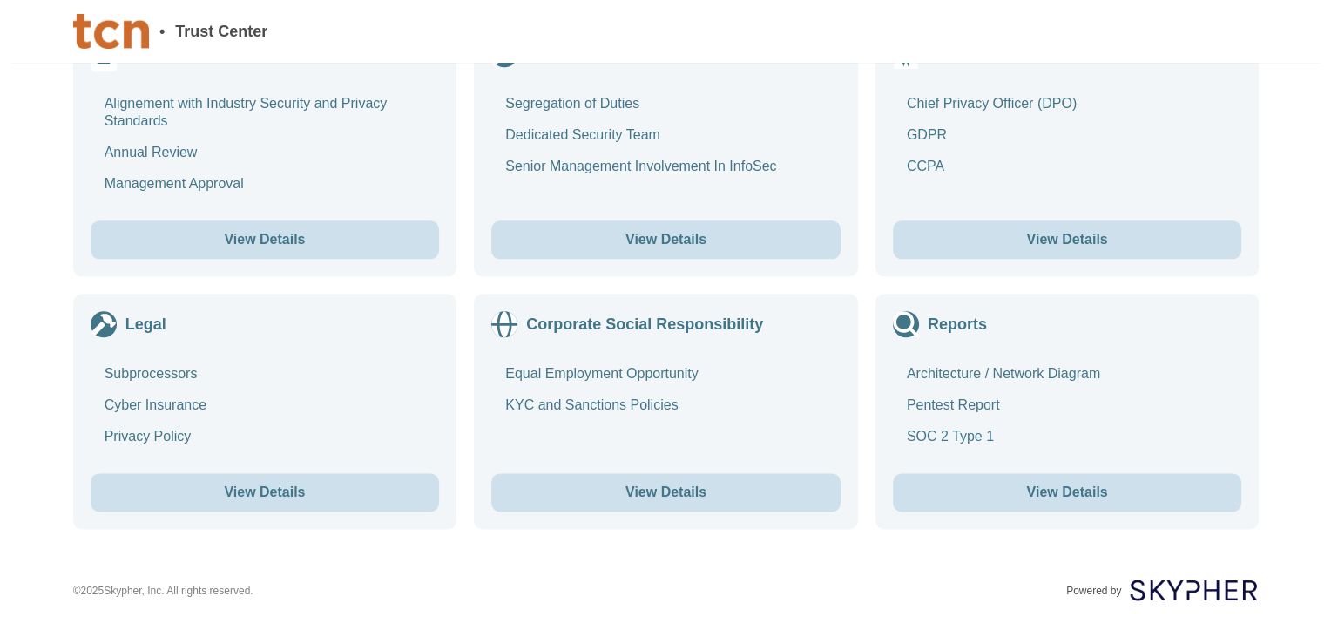
scroll to position [2072, 0]
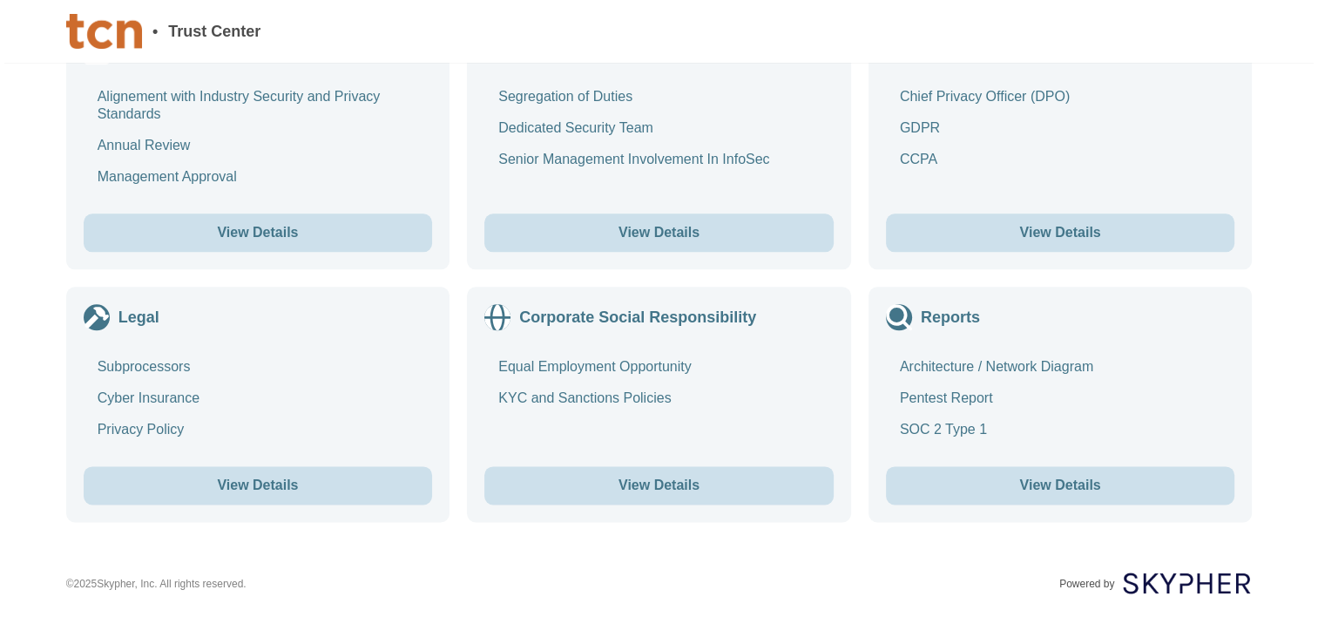
click at [1039, 495] on button "View Details" at bounding box center [1060, 485] width 349 height 38
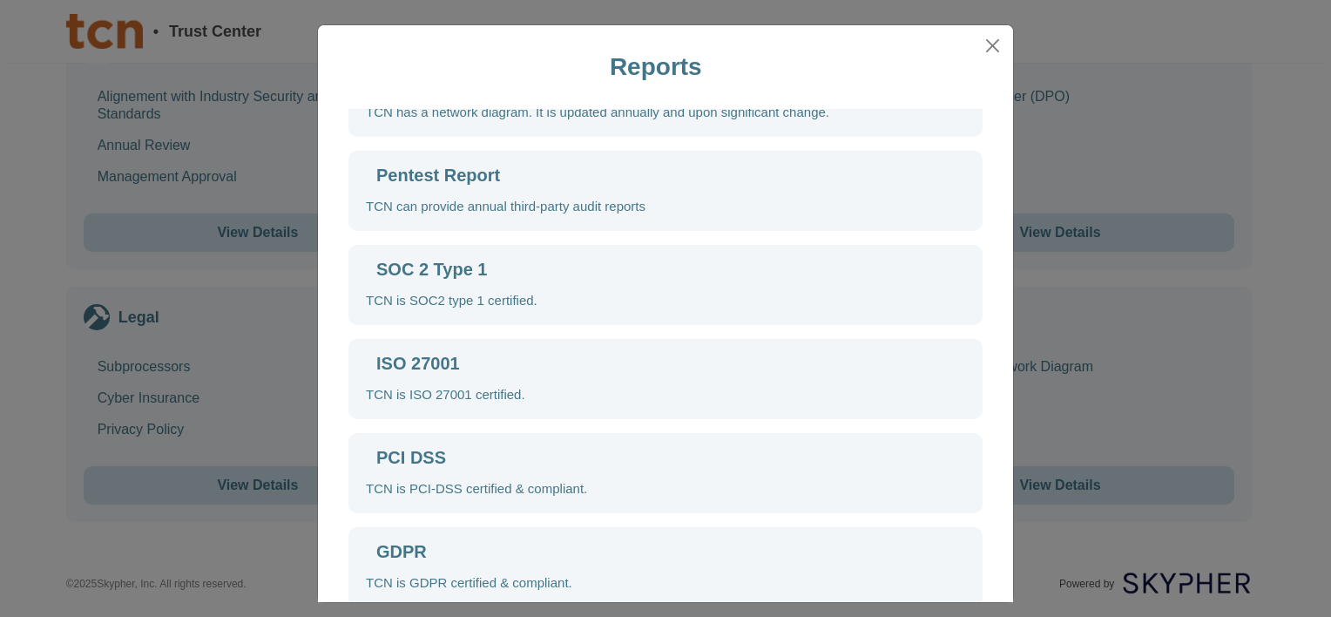
scroll to position [79, 0]
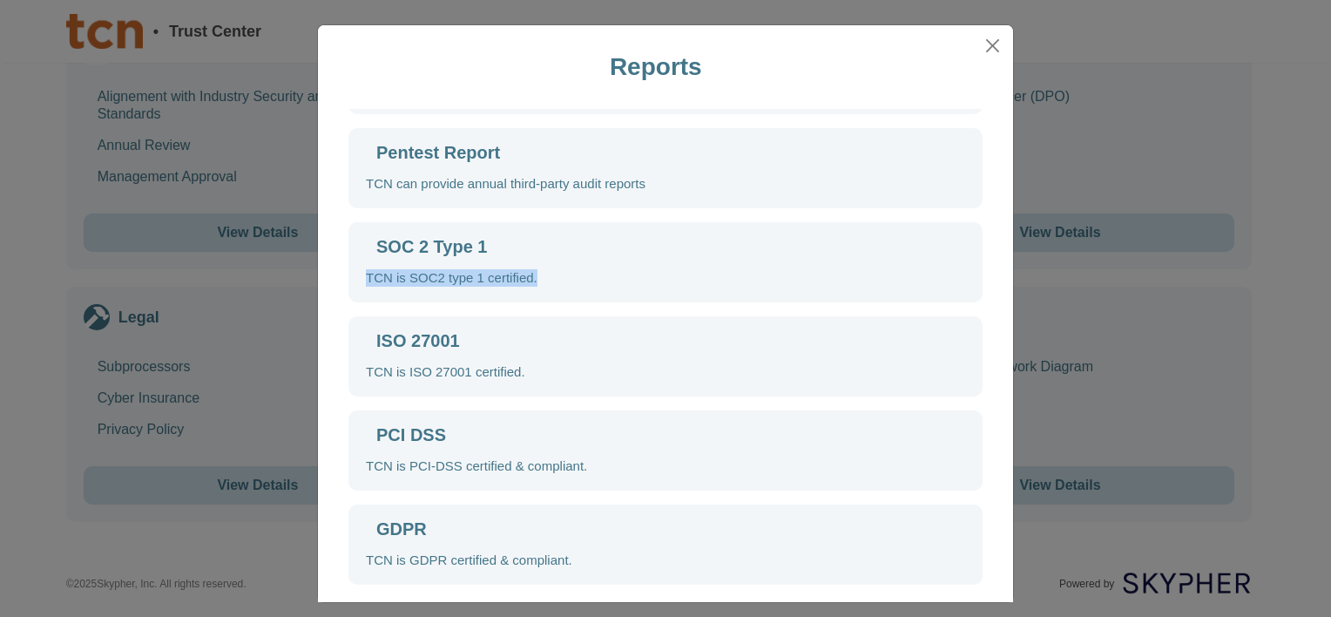
drag, startPoint x: 540, startPoint y: 286, endPoint x: 355, endPoint y: 286, distance: 185.6
click at [355, 286] on div "SOC 2 Type 1 TCN is SOC2 type 1 certified." at bounding box center [666, 262] width 634 height 80
copy div "TCN is SOC2 type 1 certified."
click at [491, 342] on div "ISO 27001 TCN is ISO 27001 certified." at bounding box center [666, 356] width 634 height 80
drag, startPoint x: 513, startPoint y: 369, endPoint x: 349, endPoint y: 369, distance: 163.8
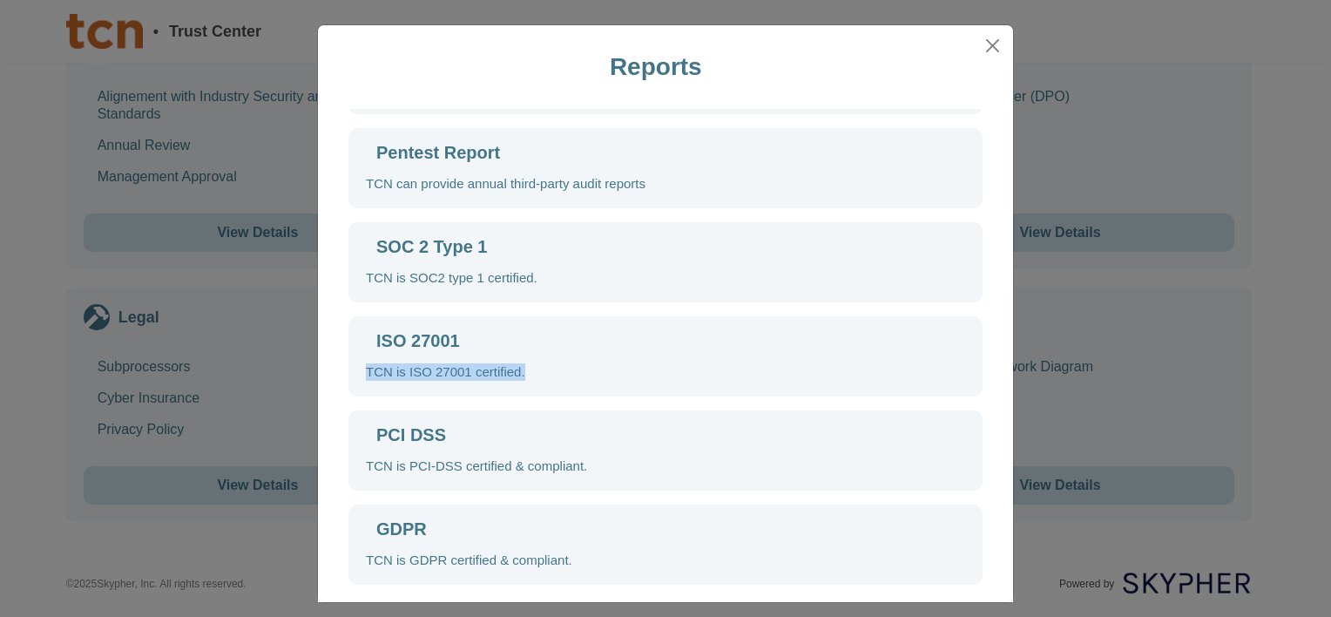
click at [349, 369] on div "ISO 27001 TCN is ISO 27001 certified." at bounding box center [666, 356] width 634 height 80
copy div "TCN is ISO 27001 certified."
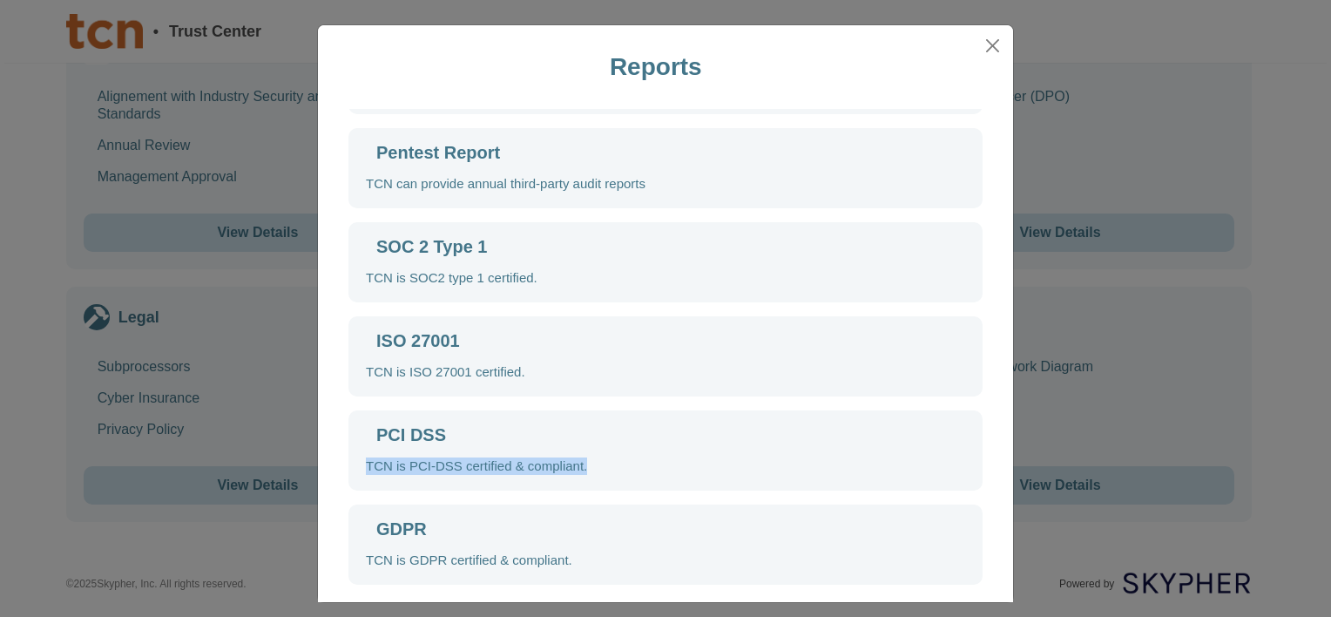
drag, startPoint x: 591, startPoint y: 470, endPoint x: 346, endPoint y: 471, distance: 244.9
click at [349, 471] on div "PCI DSS TCN is PCI-DSS certified & compliant." at bounding box center [666, 450] width 634 height 80
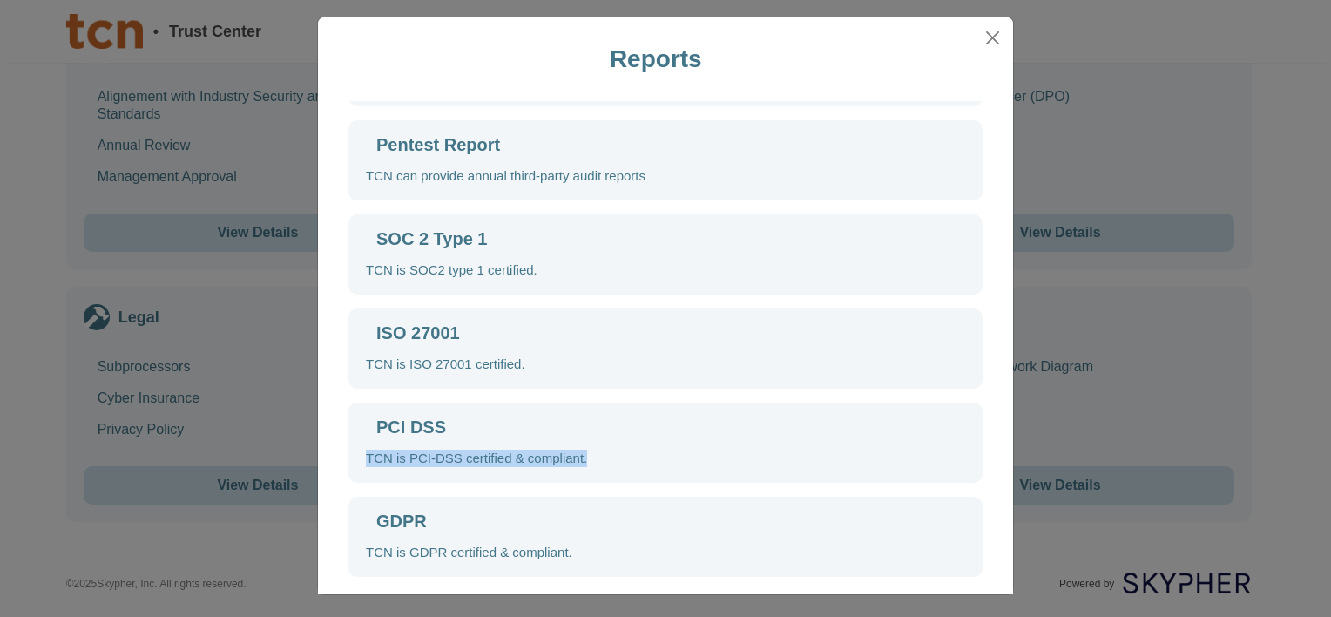
scroll to position [10, 0]
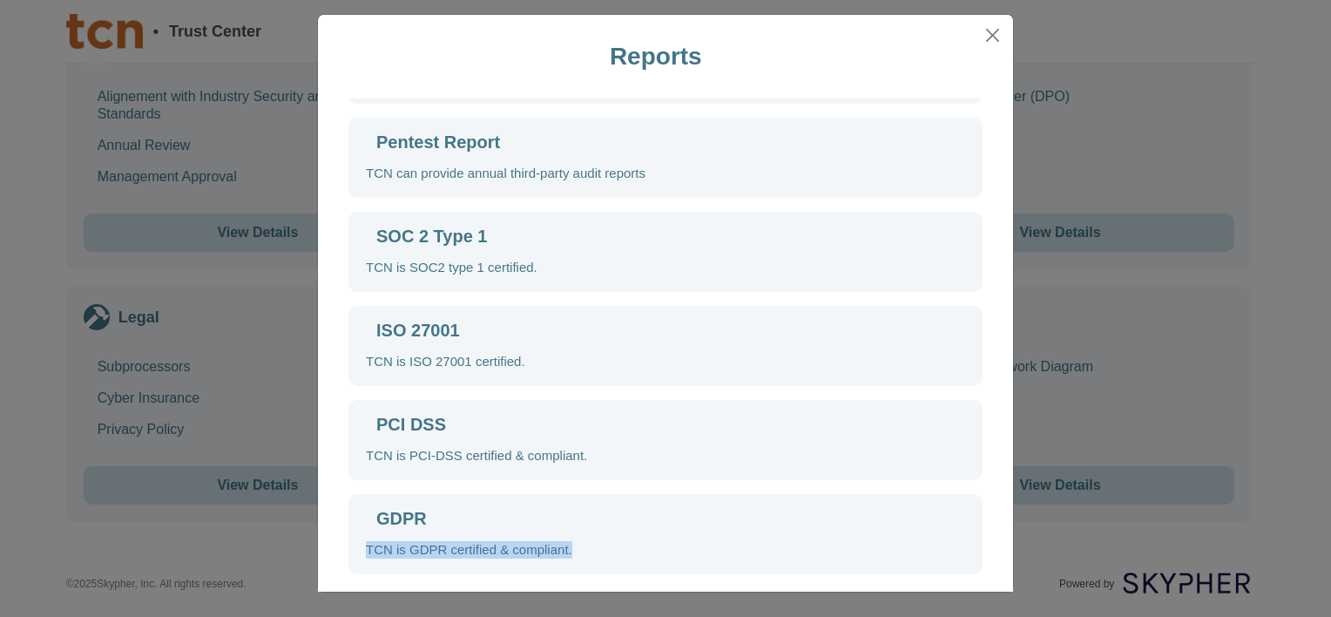
drag, startPoint x: 575, startPoint y: 547, endPoint x: 356, endPoint y: 554, distance: 219.7
click at [356, 554] on div "GDPR TCN is GDPR certified & compliant." at bounding box center [666, 534] width 634 height 80
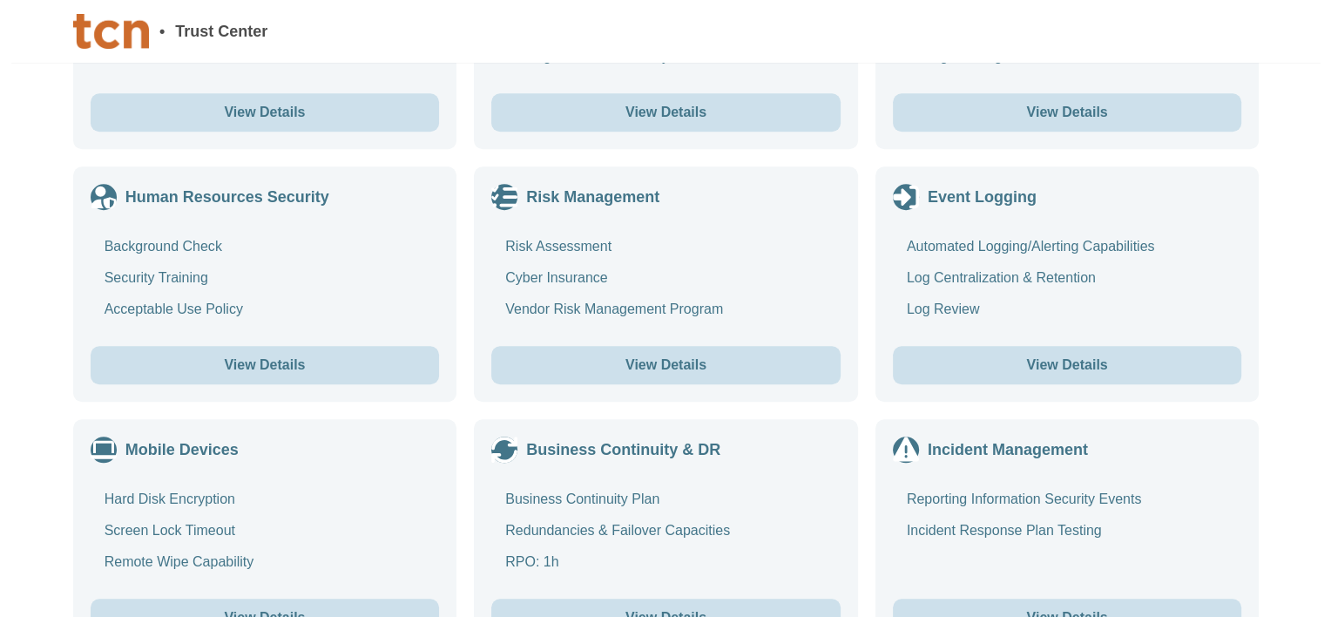
scroll to position [1375, 0]
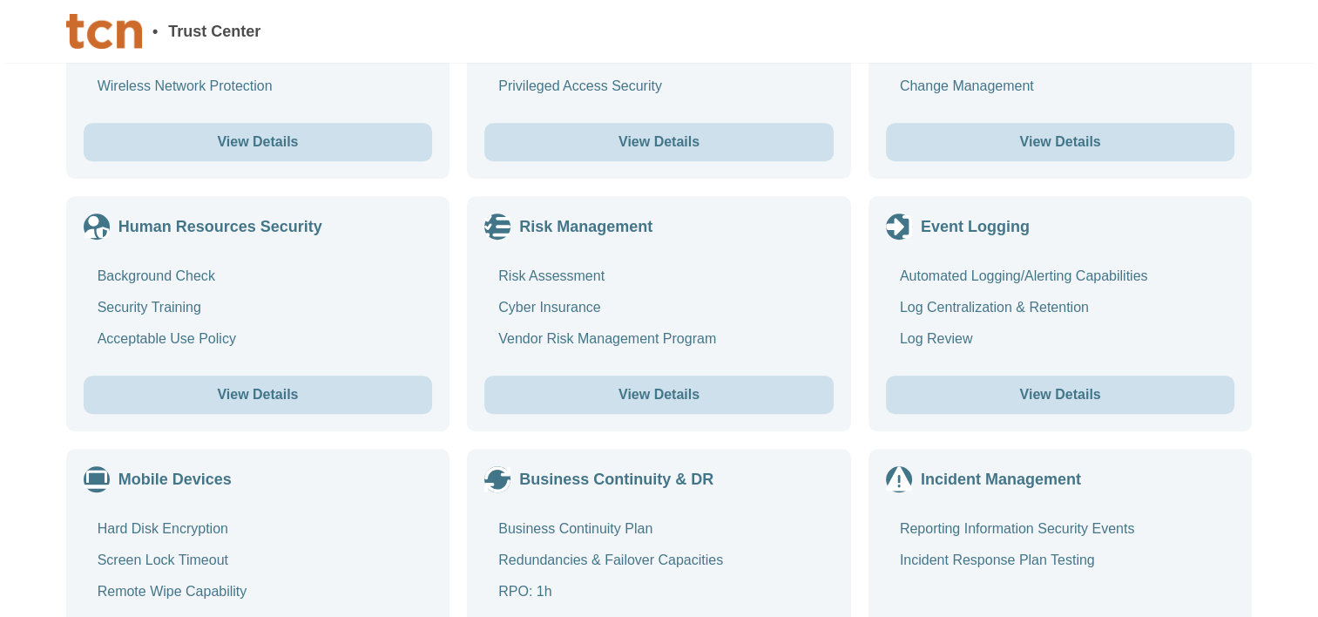
click at [313, 390] on button "View Details" at bounding box center [258, 395] width 349 height 38
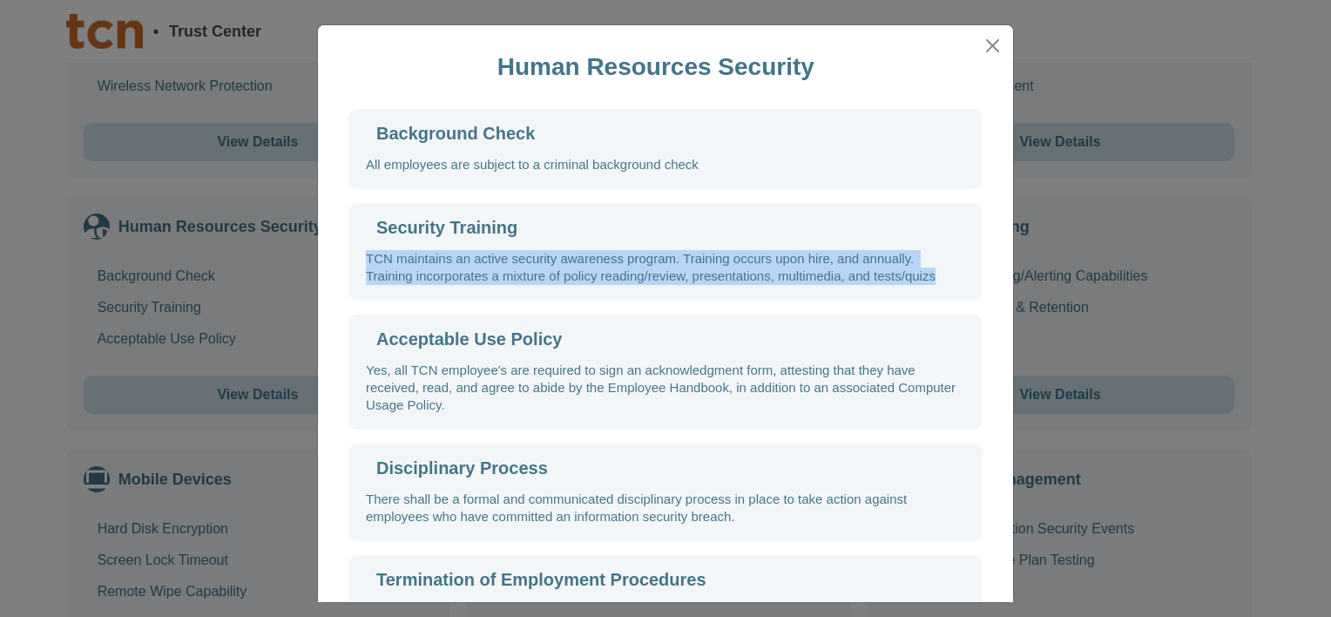
drag, startPoint x: 943, startPoint y: 278, endPoint x: 340, endPoint y: 261, distance: 603.3
click at [340, 261] on div "Background Check All employees are subject to a criminal background check Secur…" at bounding box center [665, 419] width 661 height 620
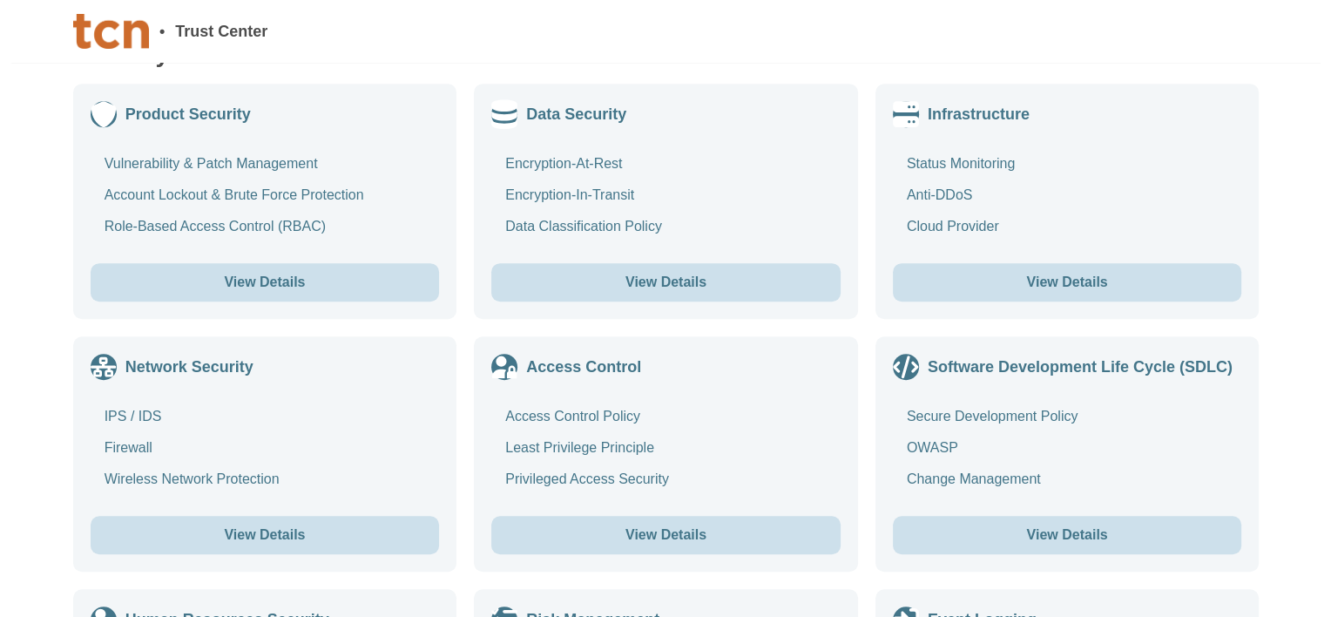
scroll to position [939, 0]
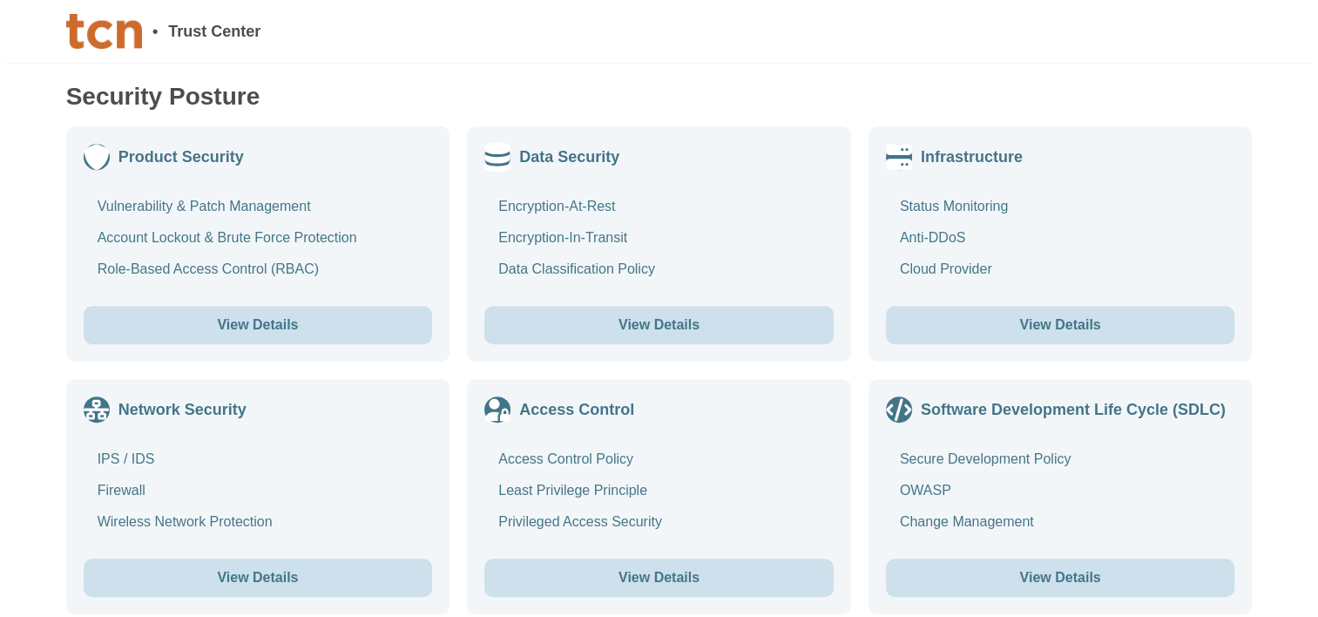
click at [647, 329] on button "View Details" at bounding box center [658, 325] width 349 height 38
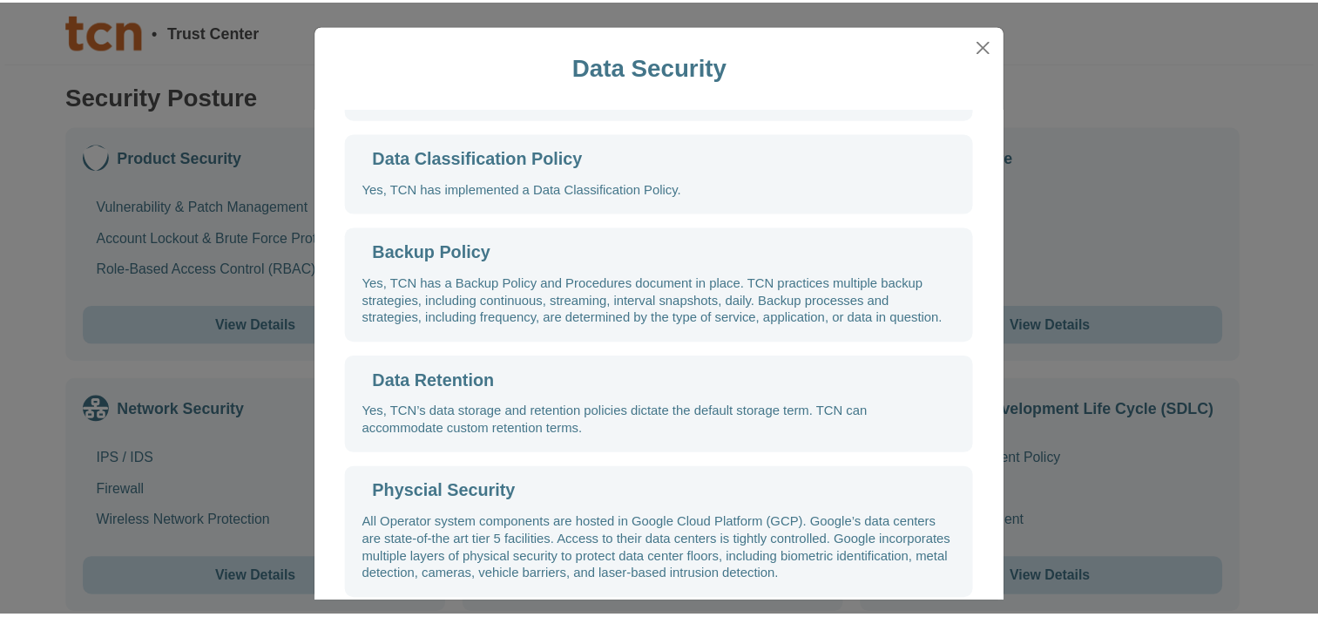
scroll to position [219, 0]
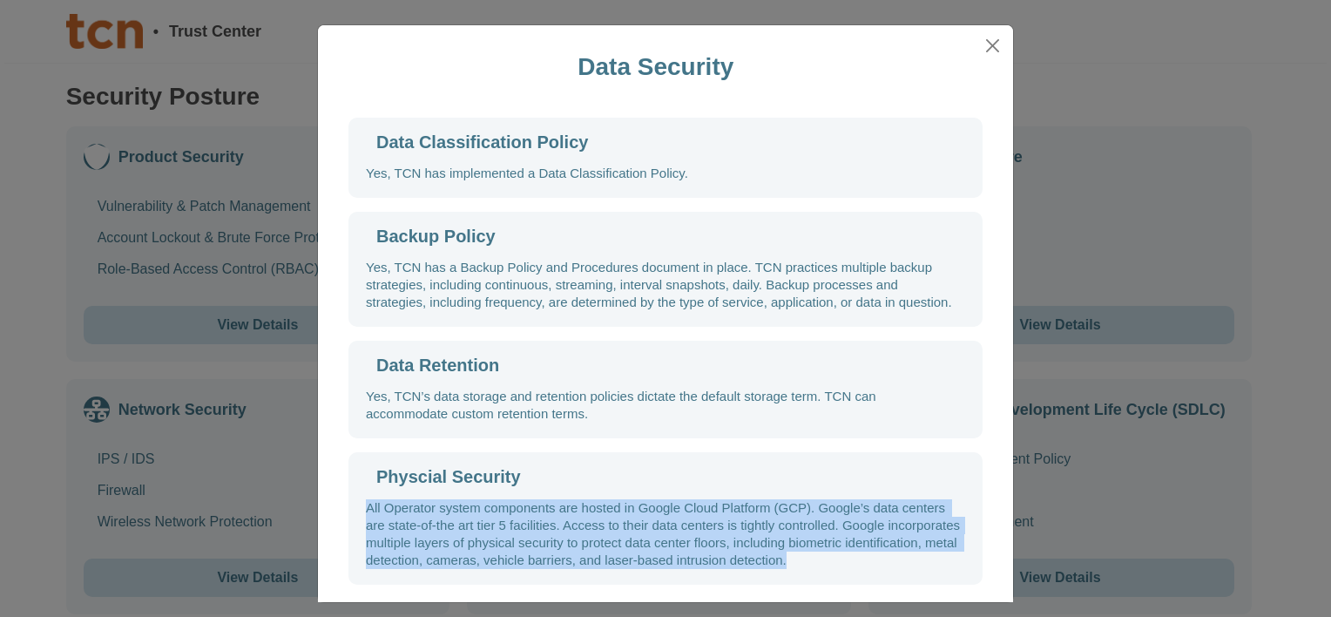
drag, startPoint x: 893, startPoint y: 565, endPoint x: 345, endPoint y: 510, distance: 550.8
click at [349, 510] on div "Physcial Security All Operator system components are hosted in Google Cloud Pla…" at bounding box center [666, 518] width 634 height 132
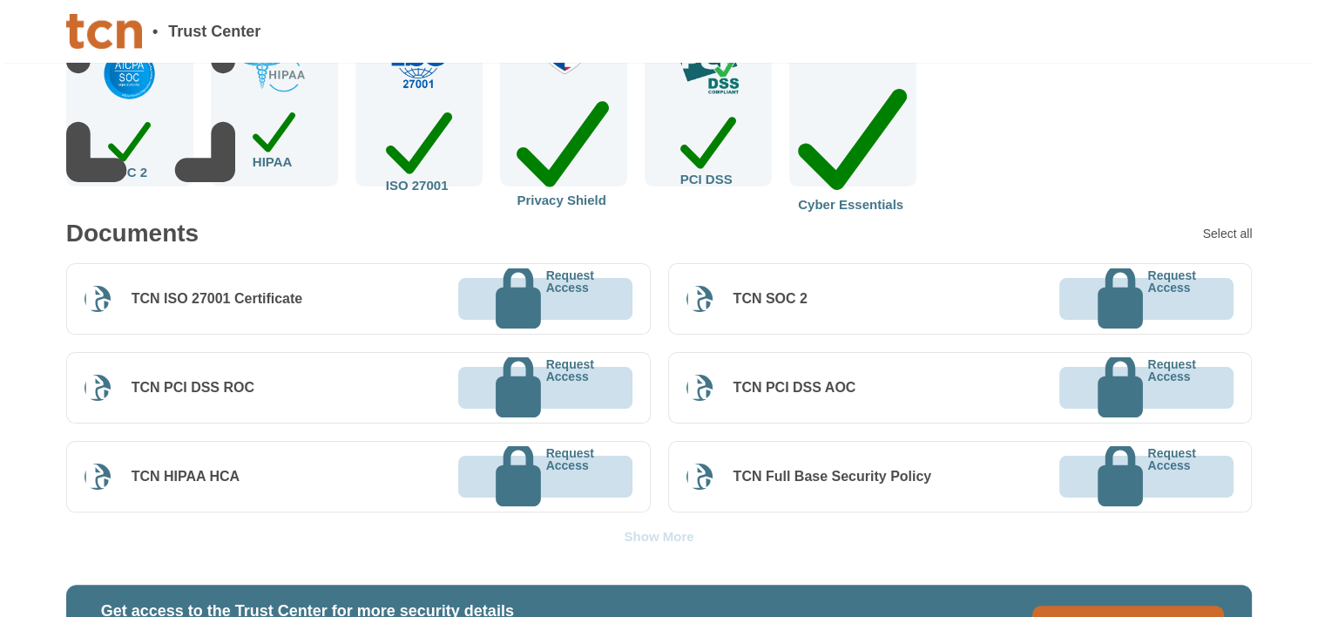
scroll to position [349, 0]
